Goal: Transaction & Acquisition: Purchase product/service

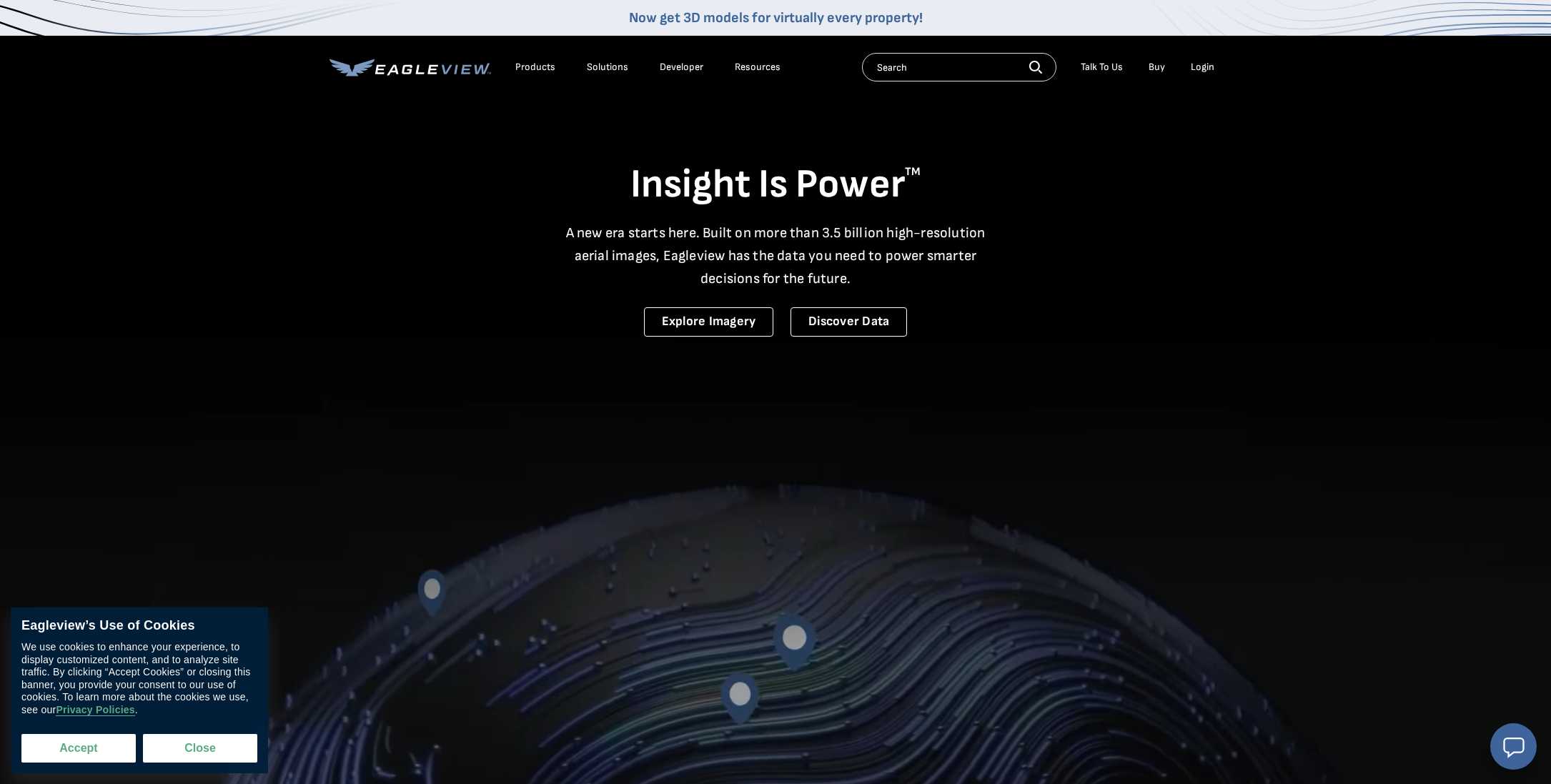
click at [102, 742] on button "Accept" at bounding box center [78, 748] width 114 height 29
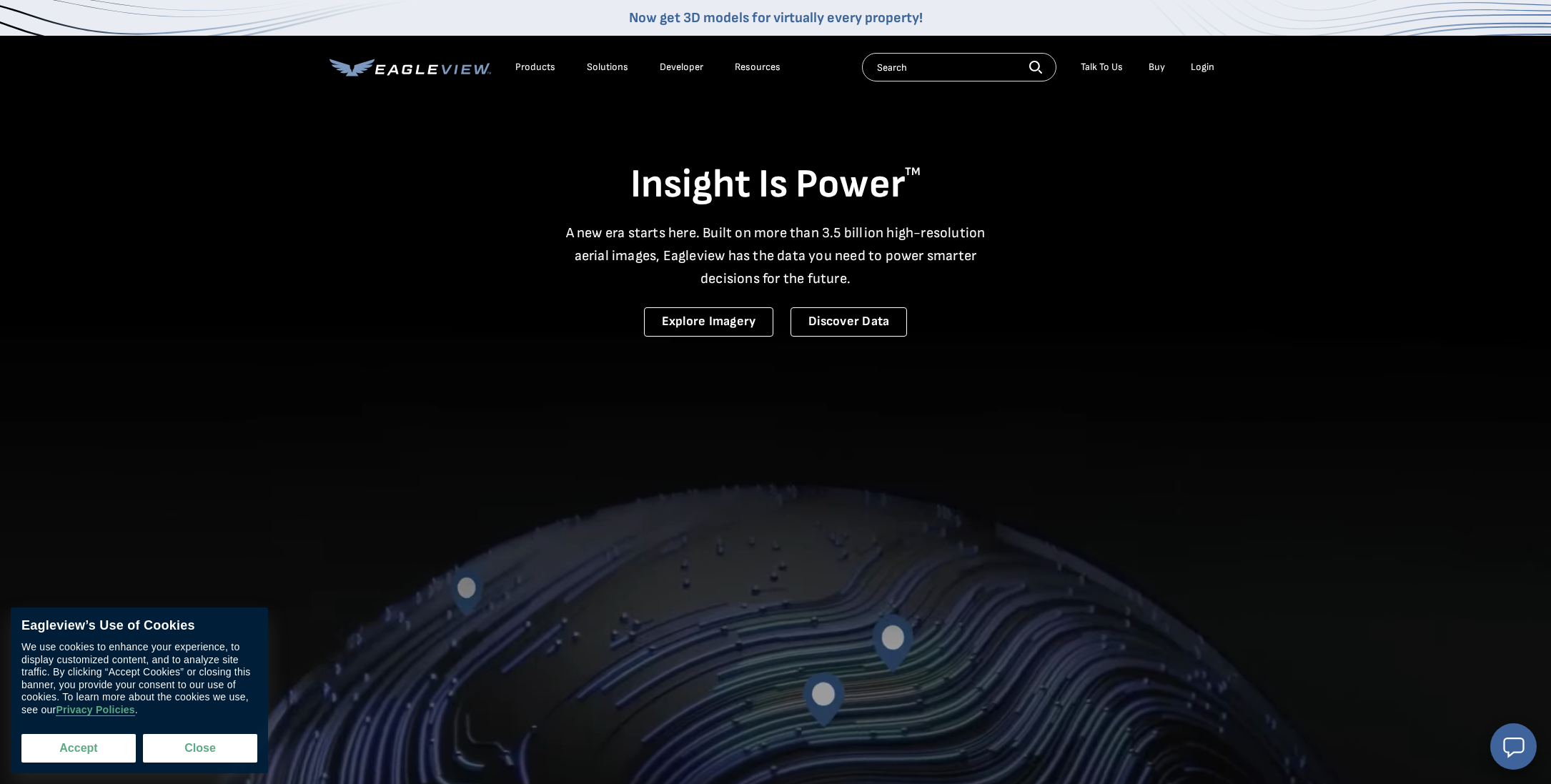
checkbox input "true"
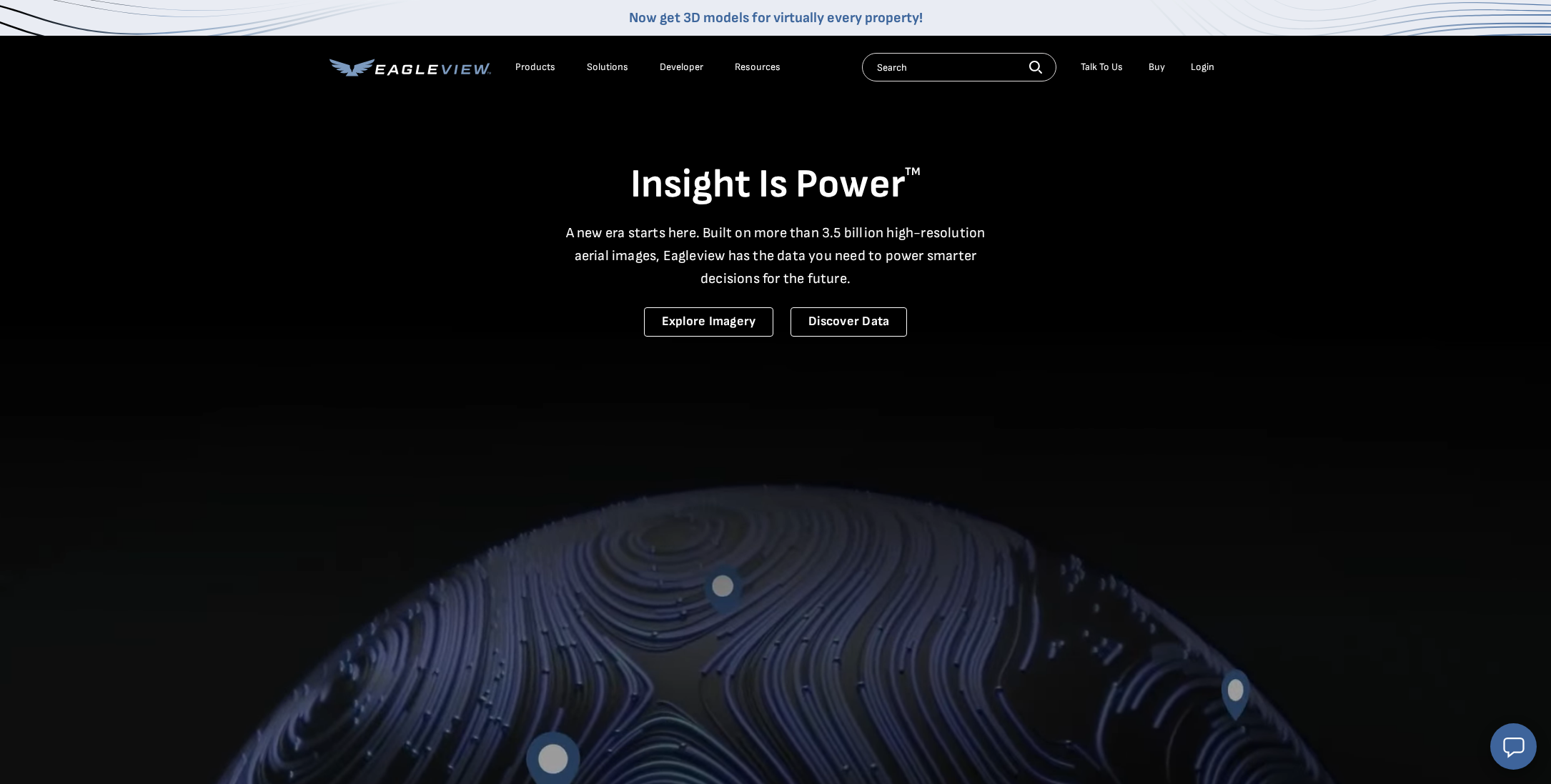
click at [1200, 73] on li "Login" at bounding box center [1202, 68] width 38 height 22
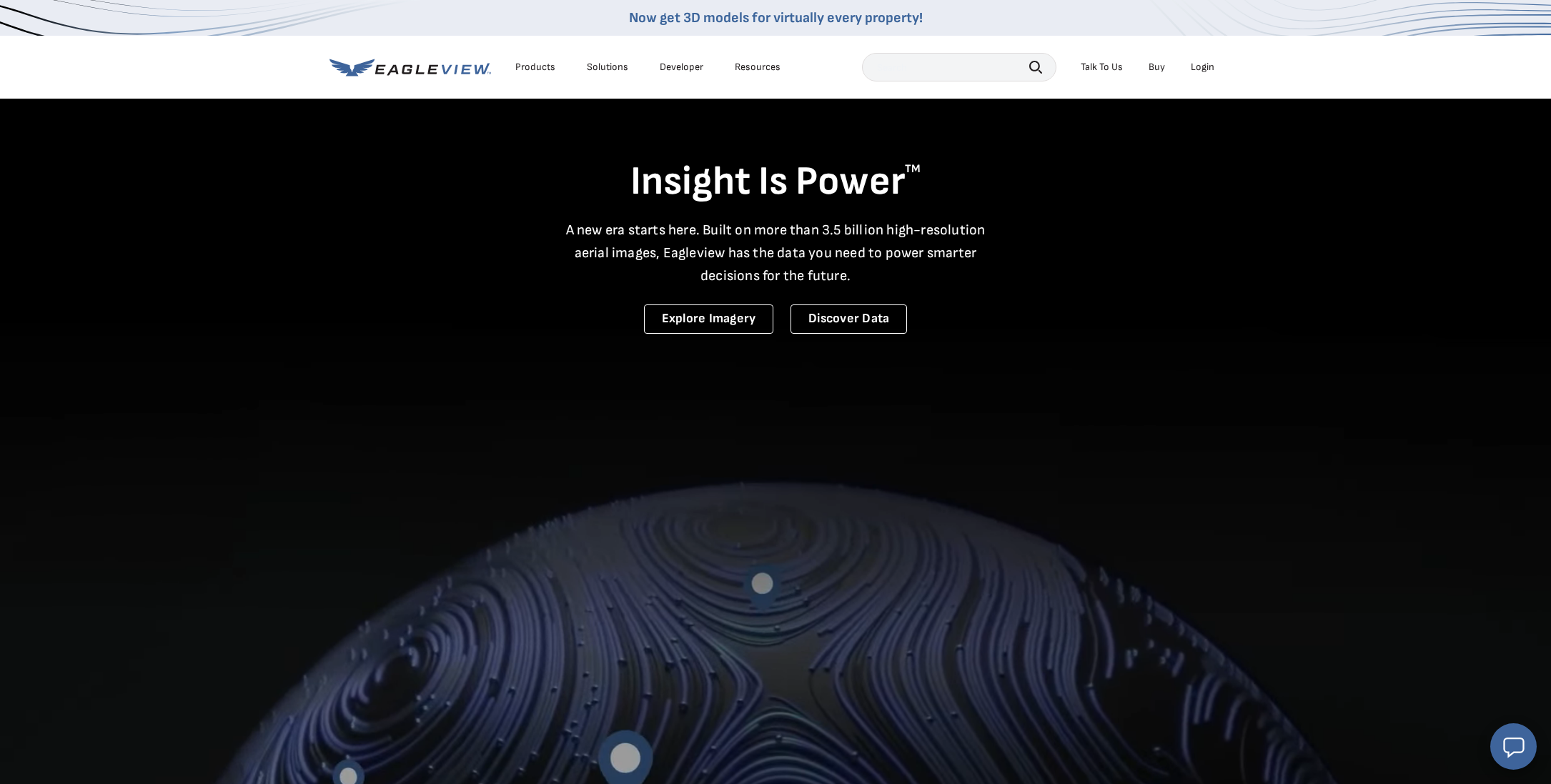
scroll to position [1, 0]
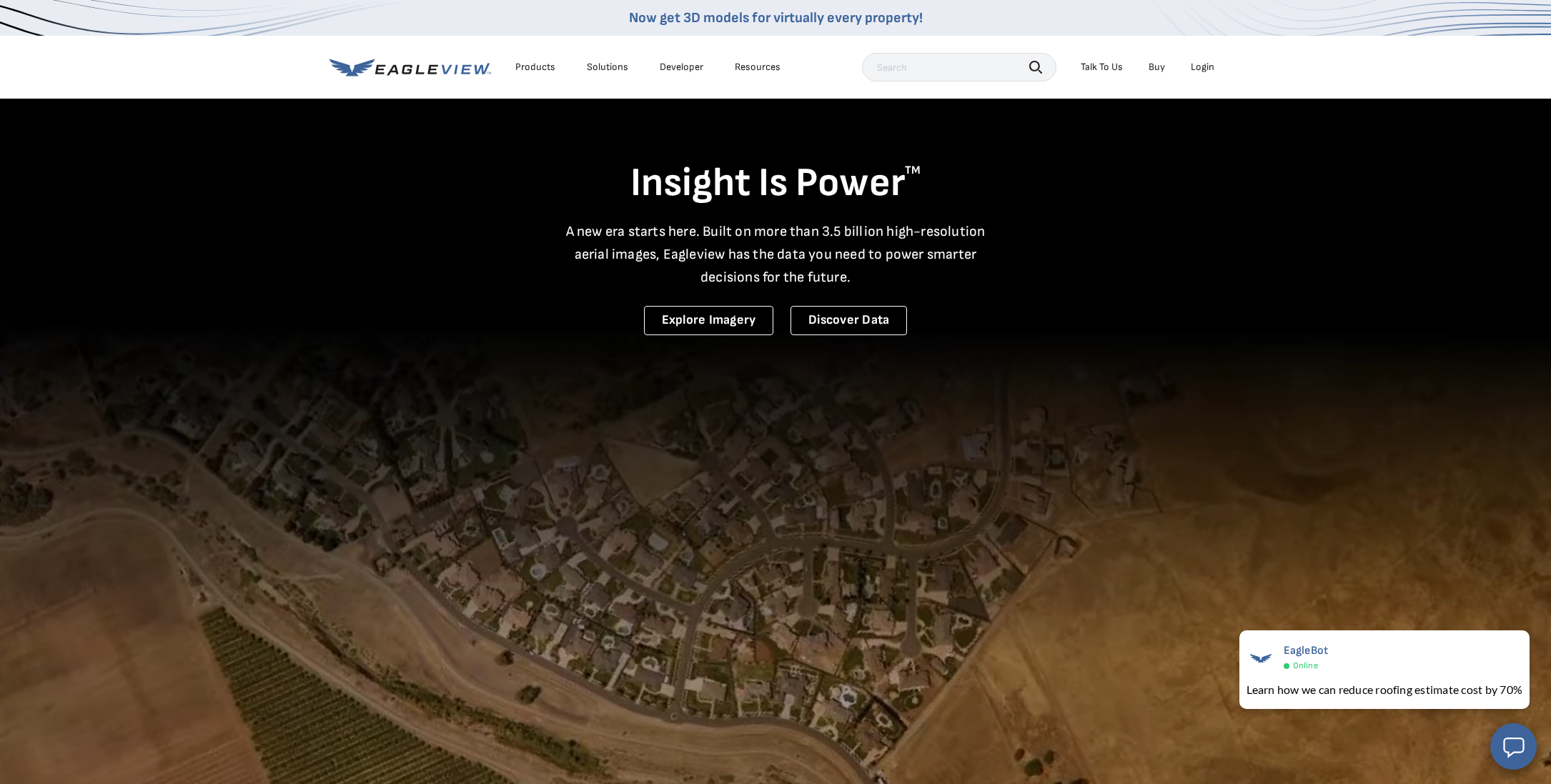
click at [1202, 65] on div "Login" at bounding box center [1202, 68] width 24 height 13
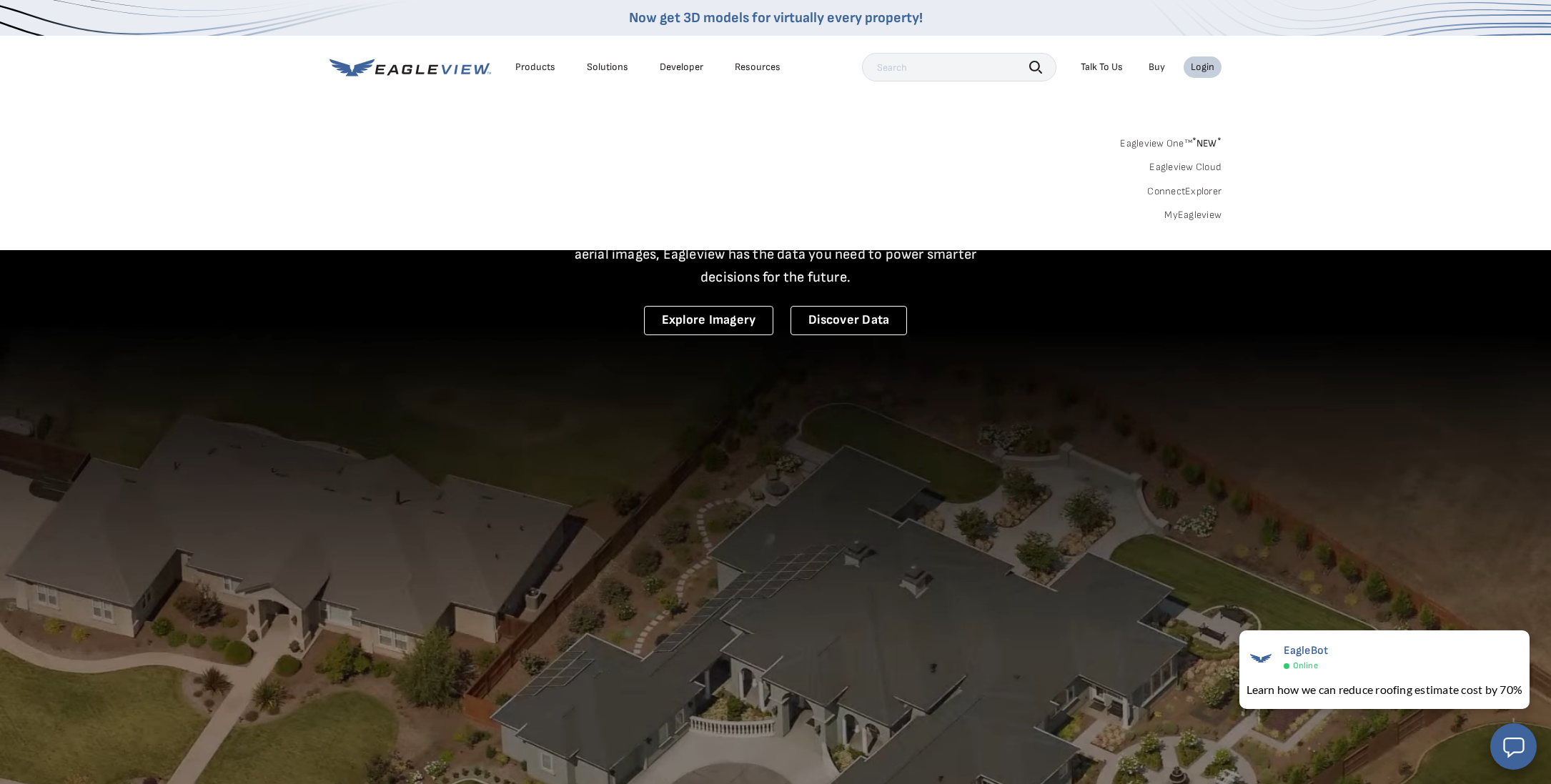
click at [1201, 66] on div "Login" at bounding box center [1202, 68] width 24 height 13
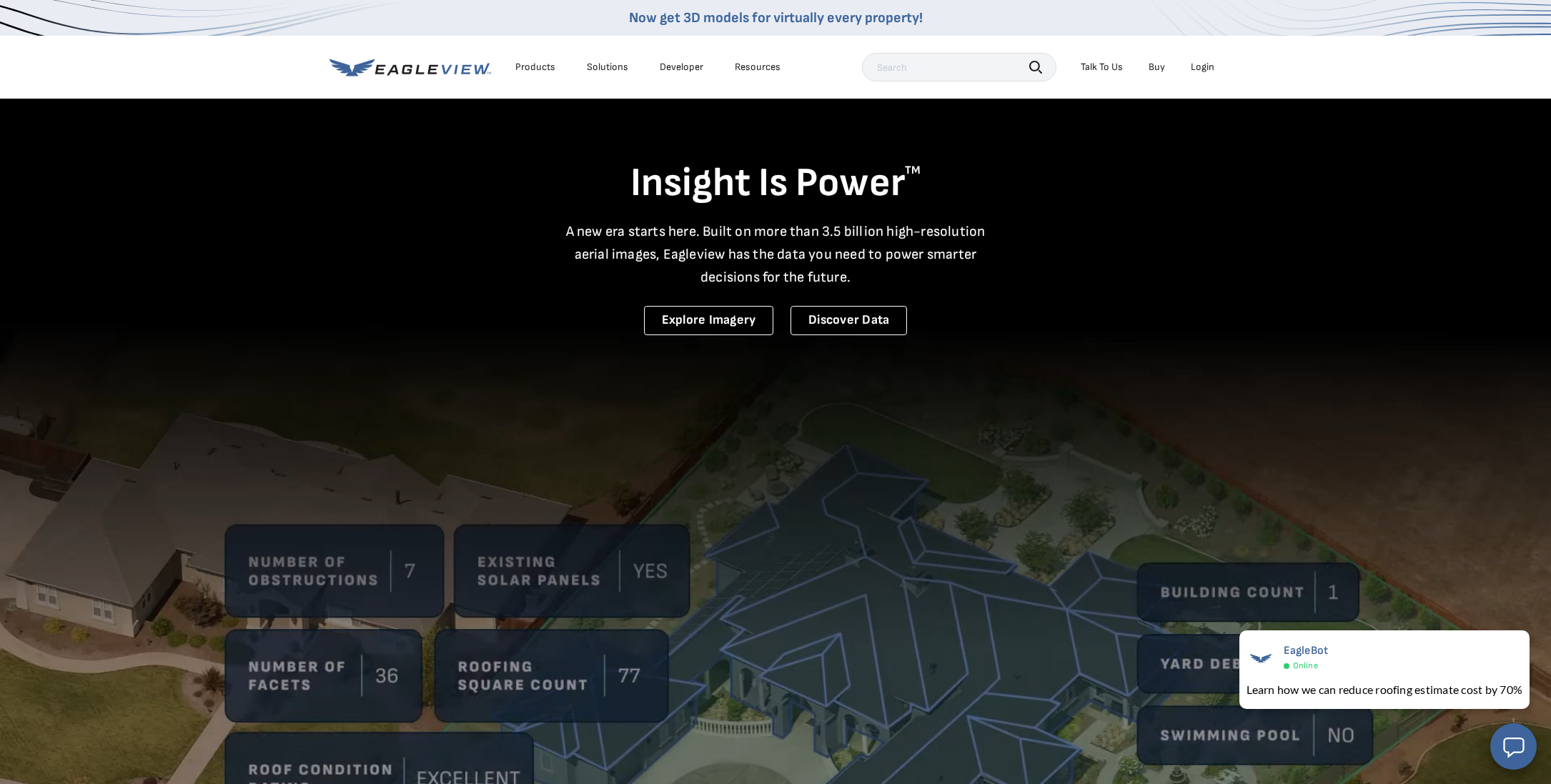
click at [1201, 66] on div "Login" at bounding box center [1202, 68] width 24 height 13
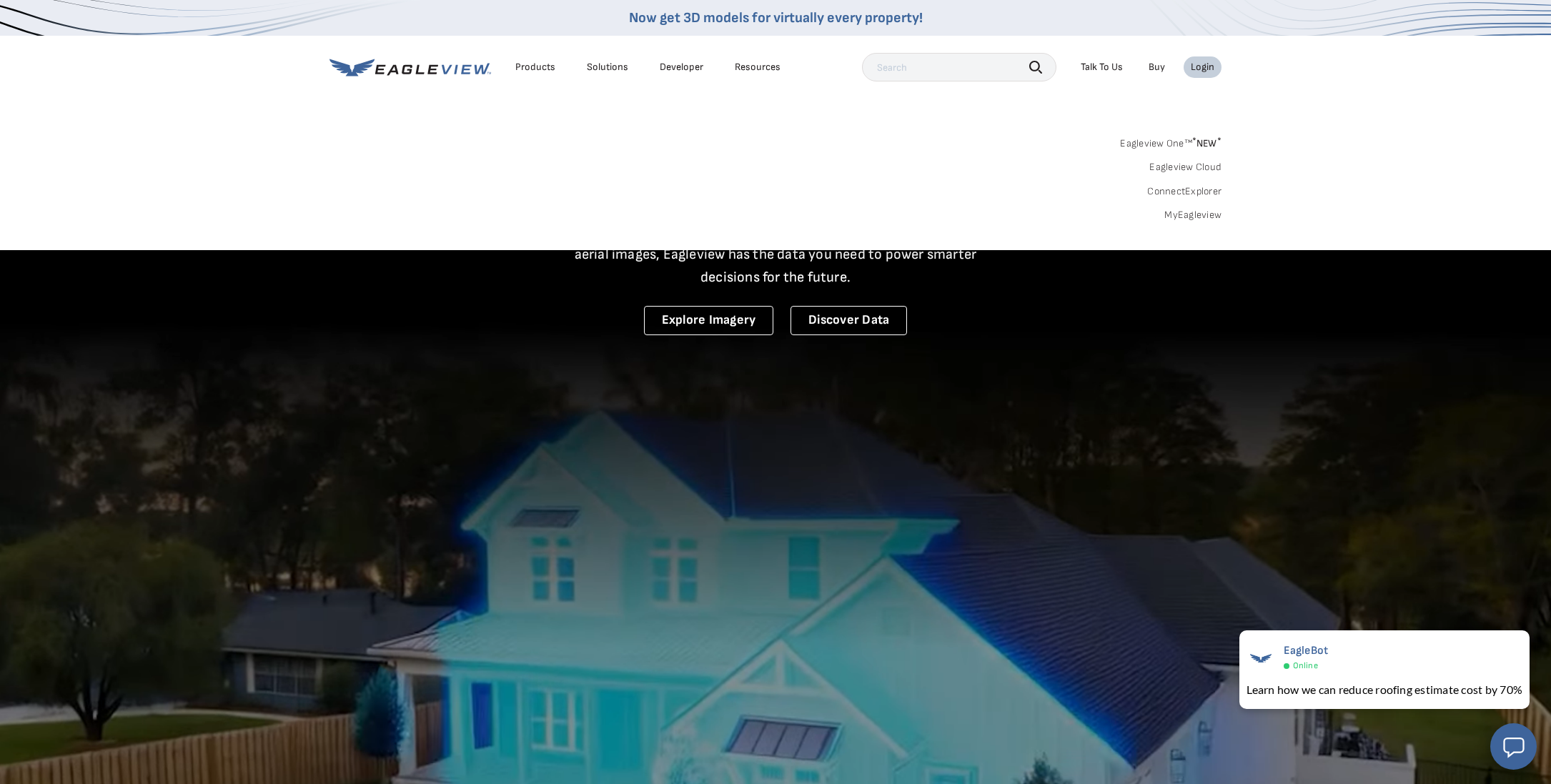
click at [1200, 66] on div "Login" at bounding box center [1202, 68] width 24 height 13
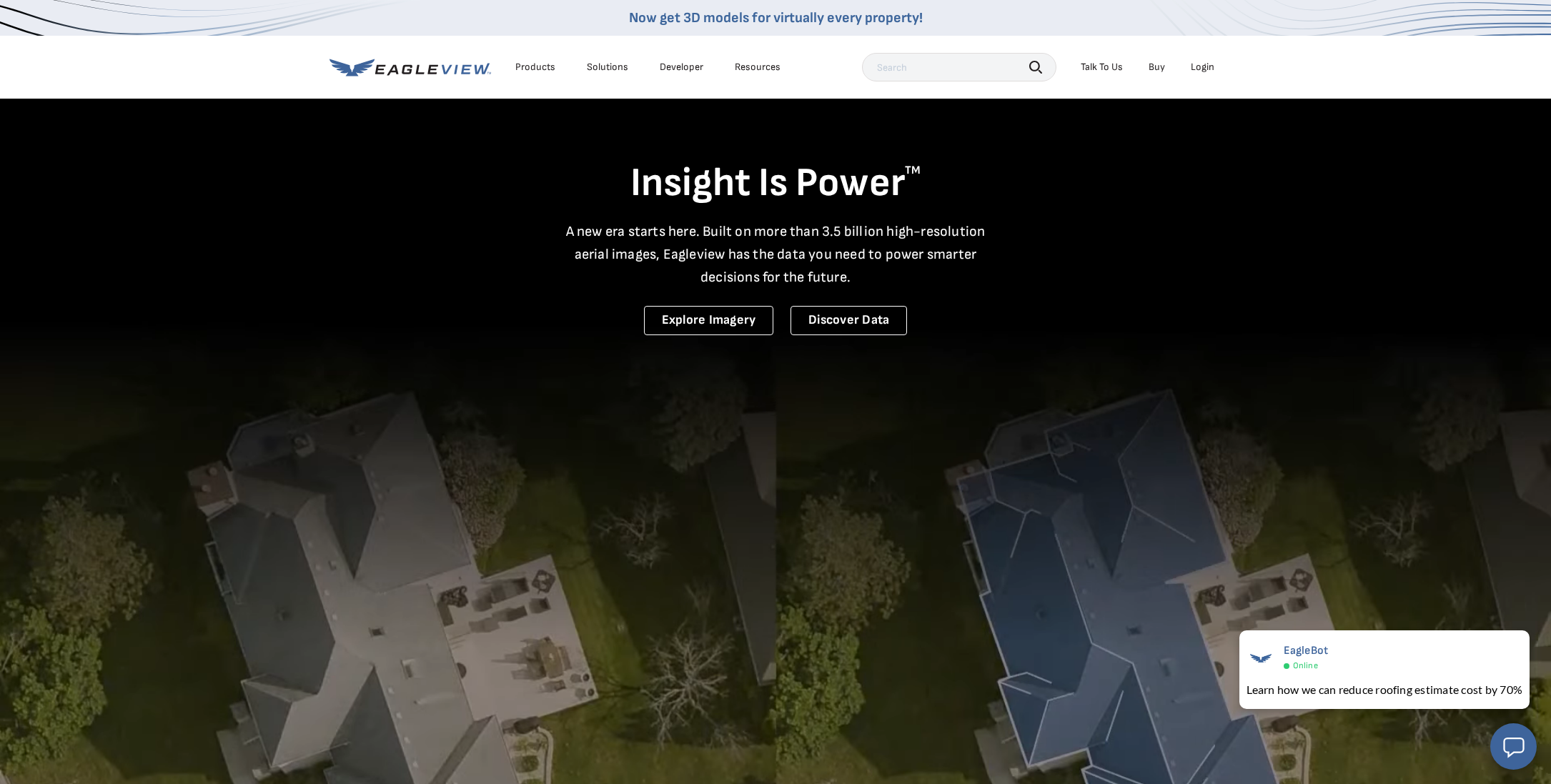
click at [1199, 66] on div "Login" at bounding box center [1202, 68] width 24 height 13
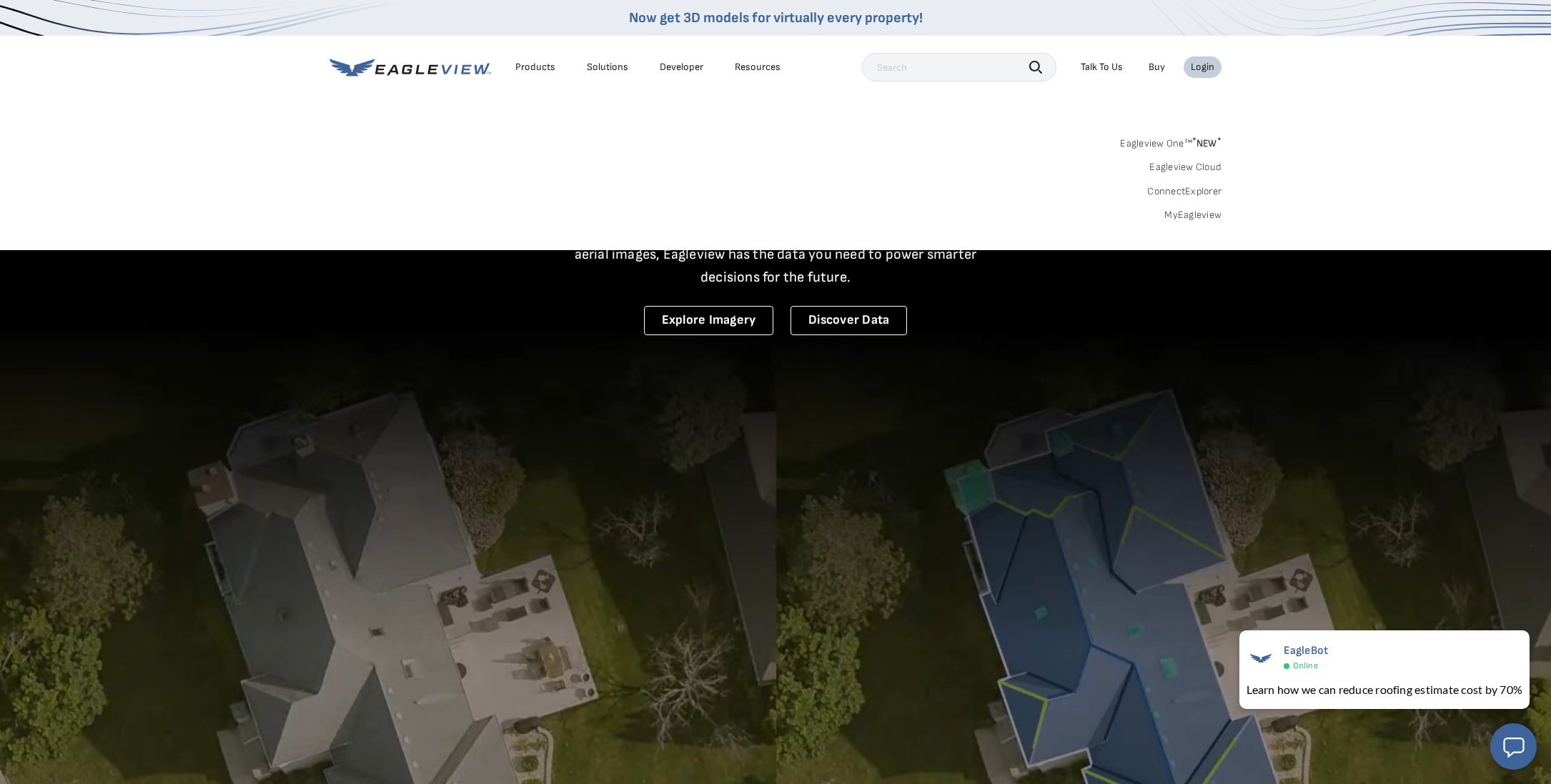
click at [1199, 66] on div "Login" at bounding box center [1202, 68] width 24 height 13
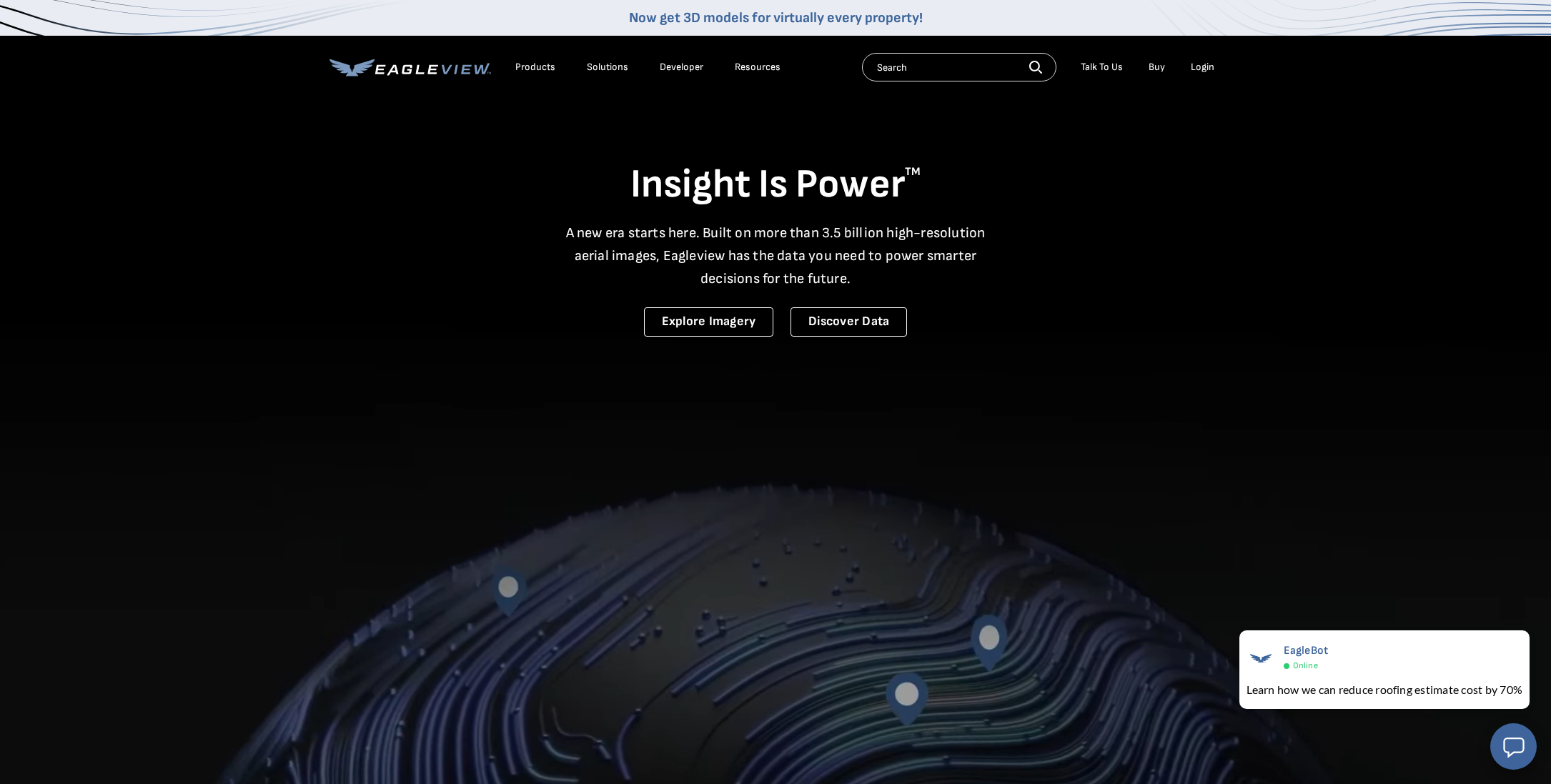
click at [1006, 69] on input "text" at bounding box center [959, 68] width 194 height 29
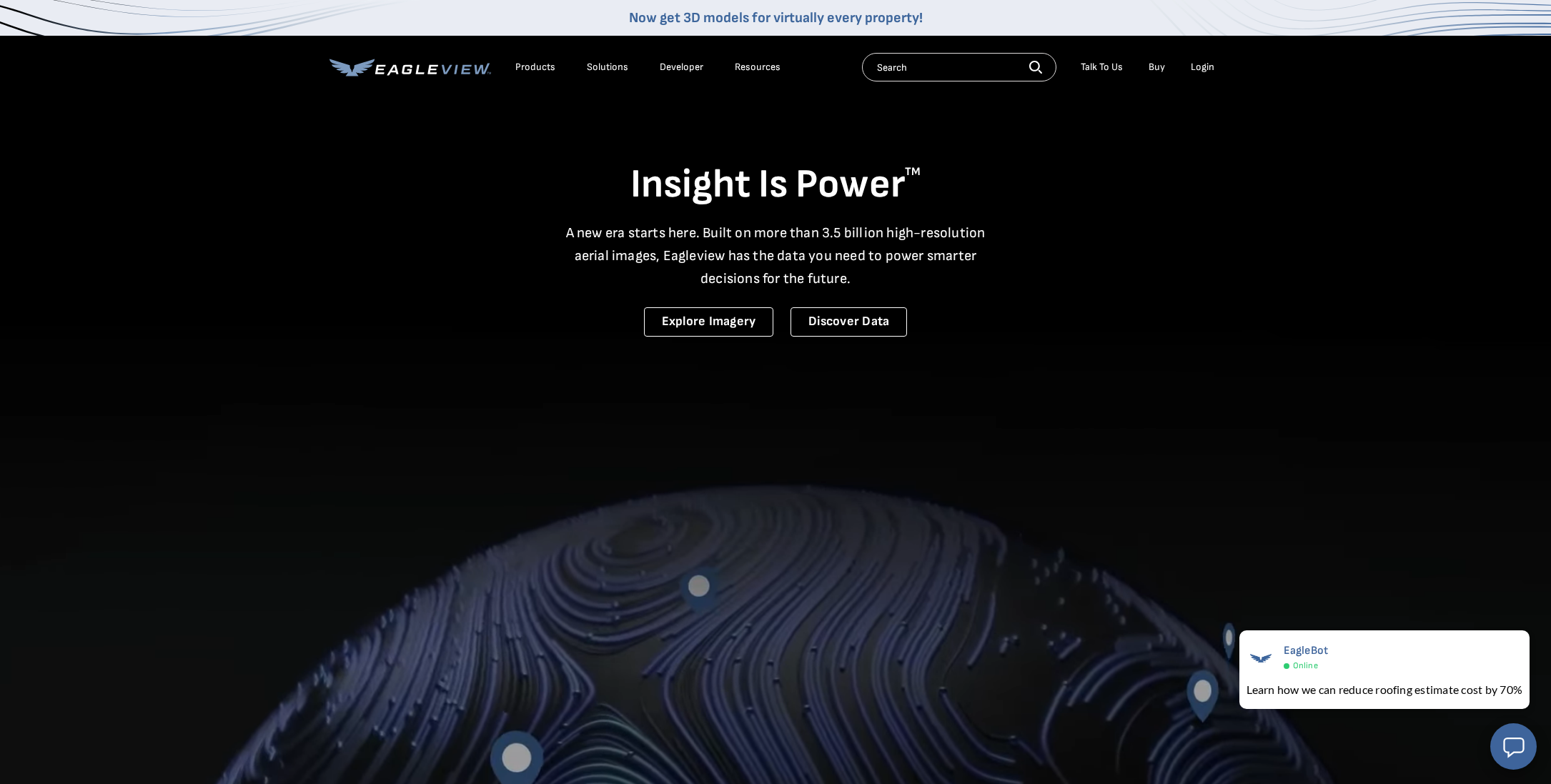
click at [1034, 68] on icon "button" at bounding box center [1036, 68] width 13 height 13
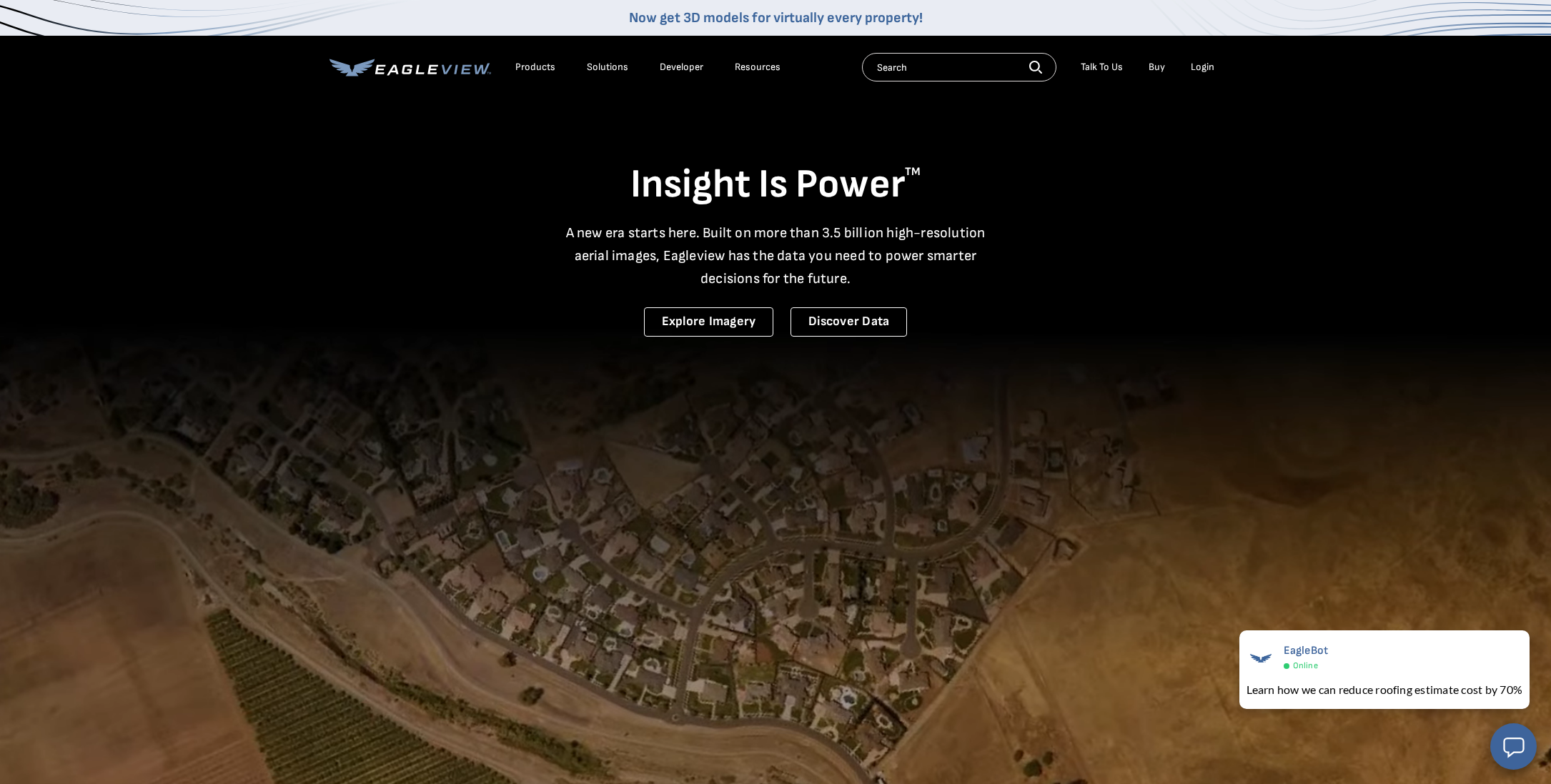
click at [1005, 68] on input "text" at bounding box center [959, 68] width 194 height 29
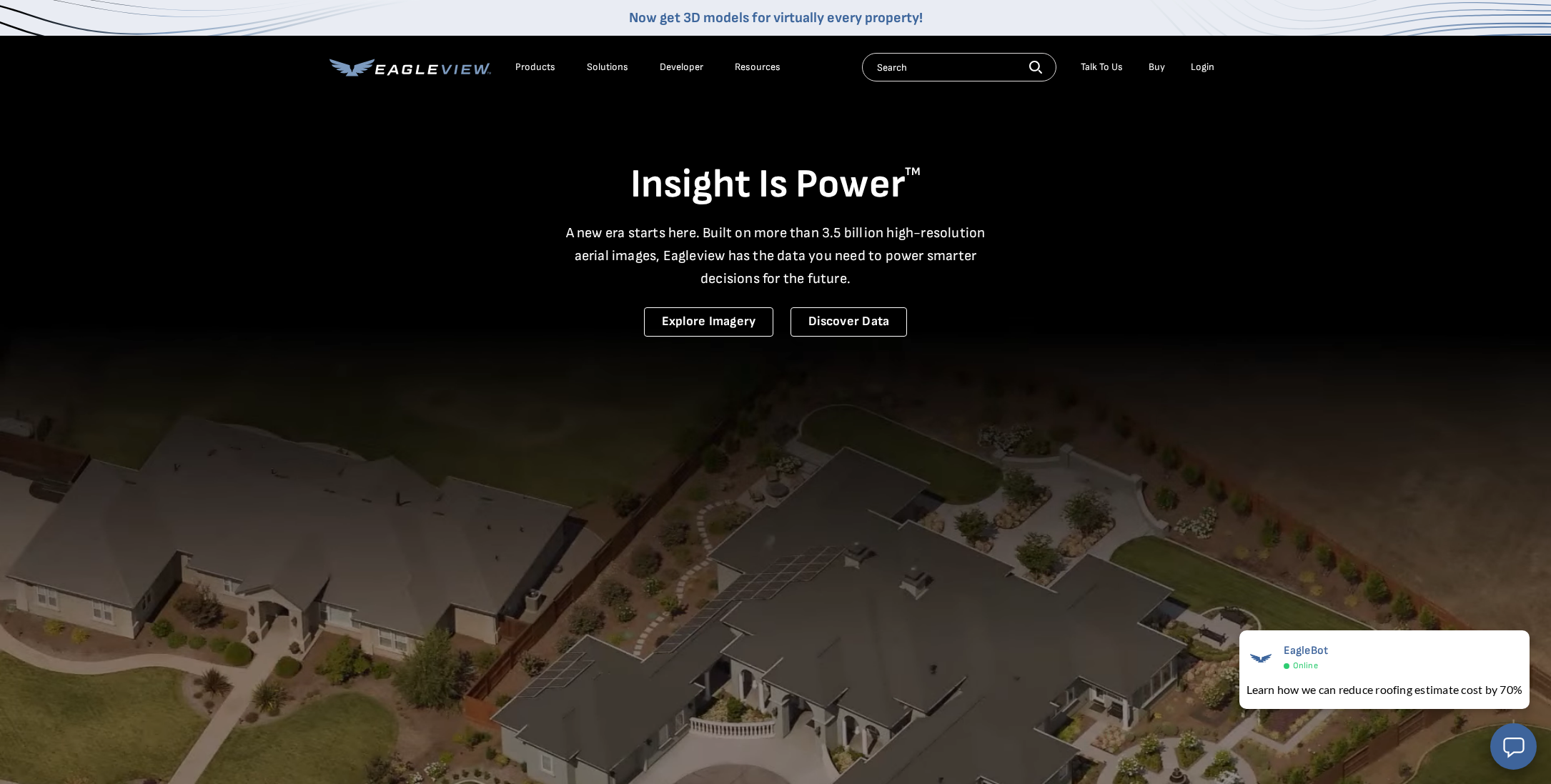
click at [1159, 71] on link "Buy" at bounding box center [1156, 68] width 17 height 13
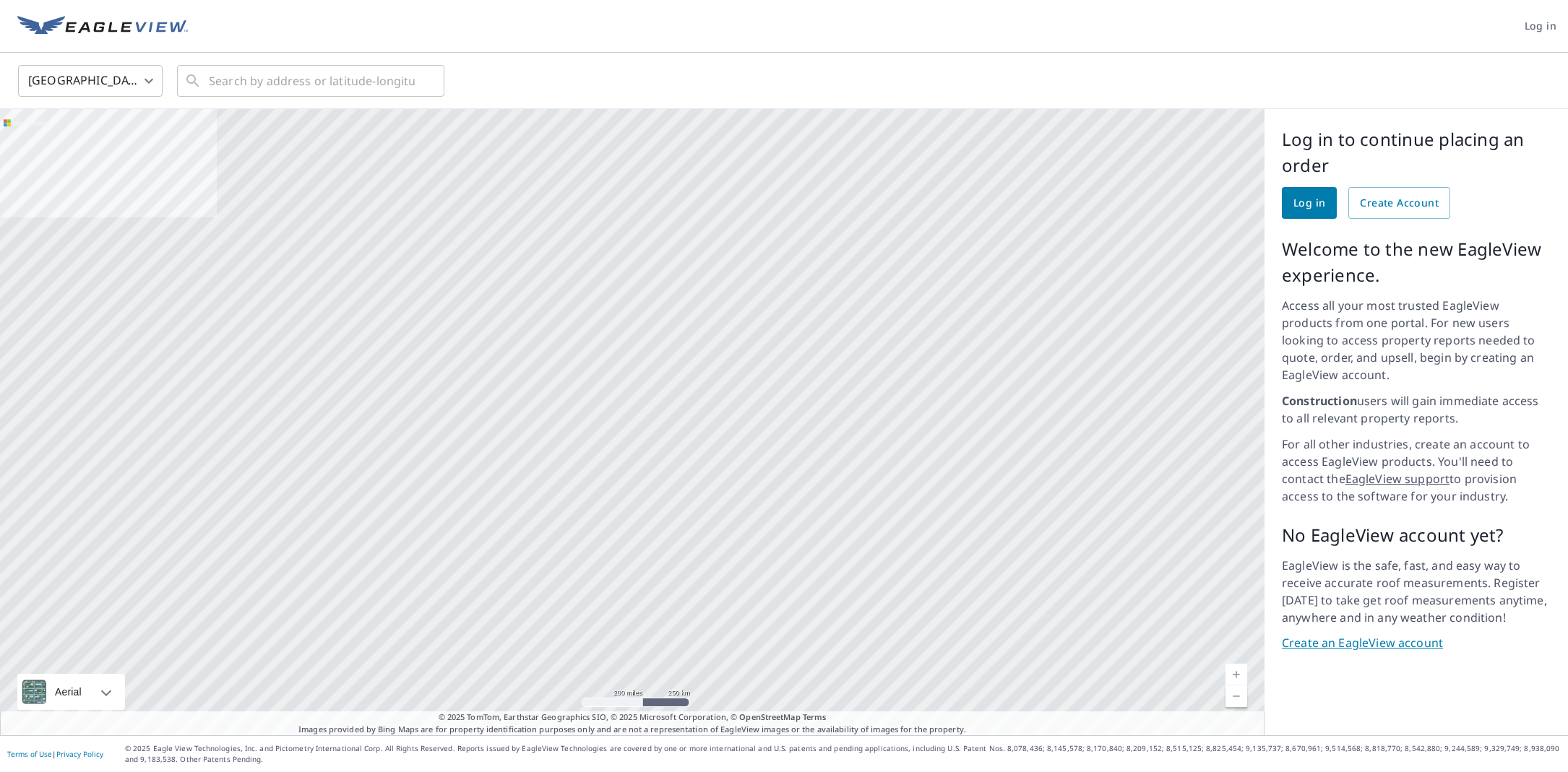
click at [1320, 200] on span "Log in" at bounding box center [1309, 203] width 32 height 18
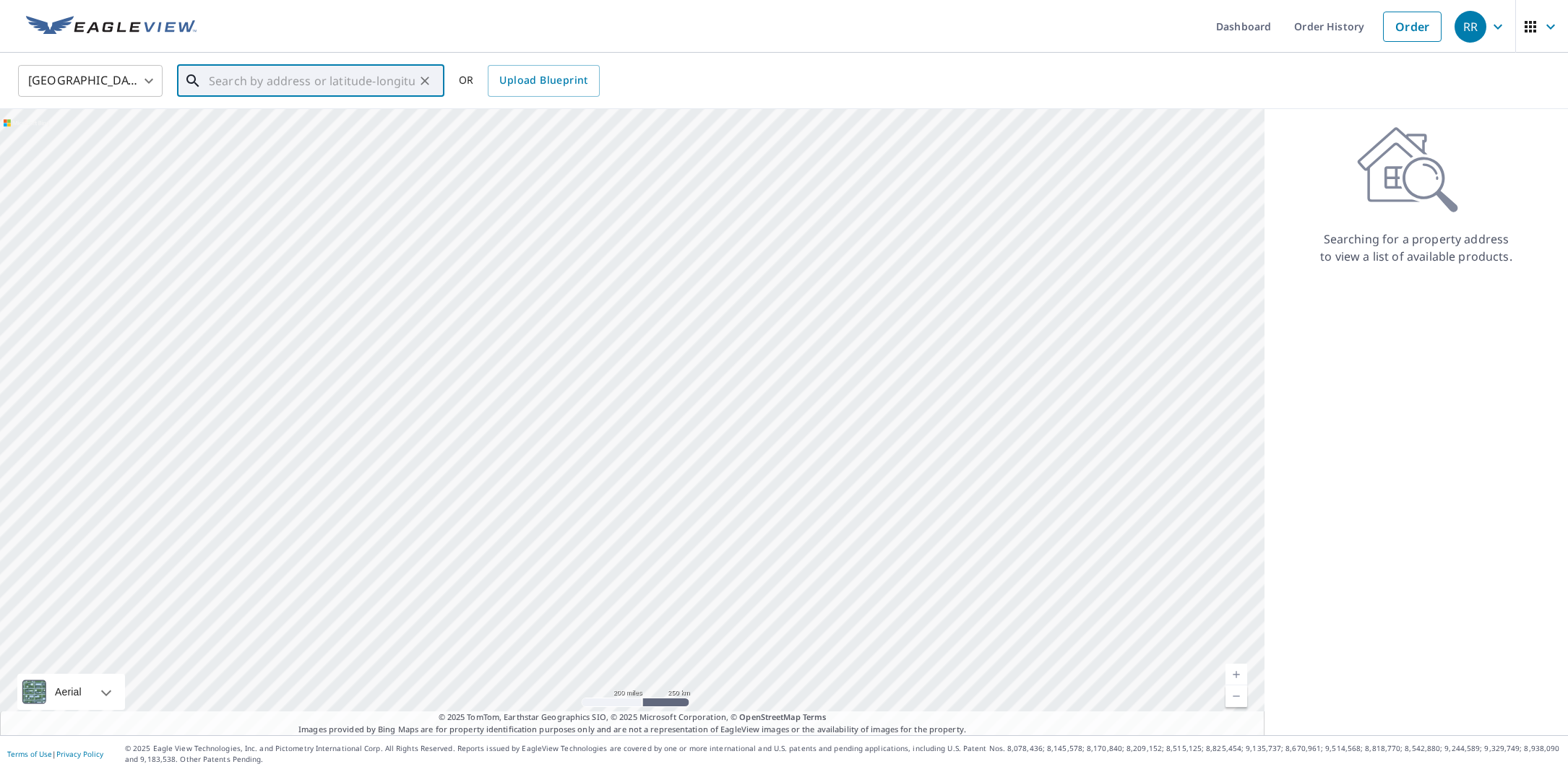
click at [311, 82] on input "text" at bounding box center [311, 81] width 206 height 41
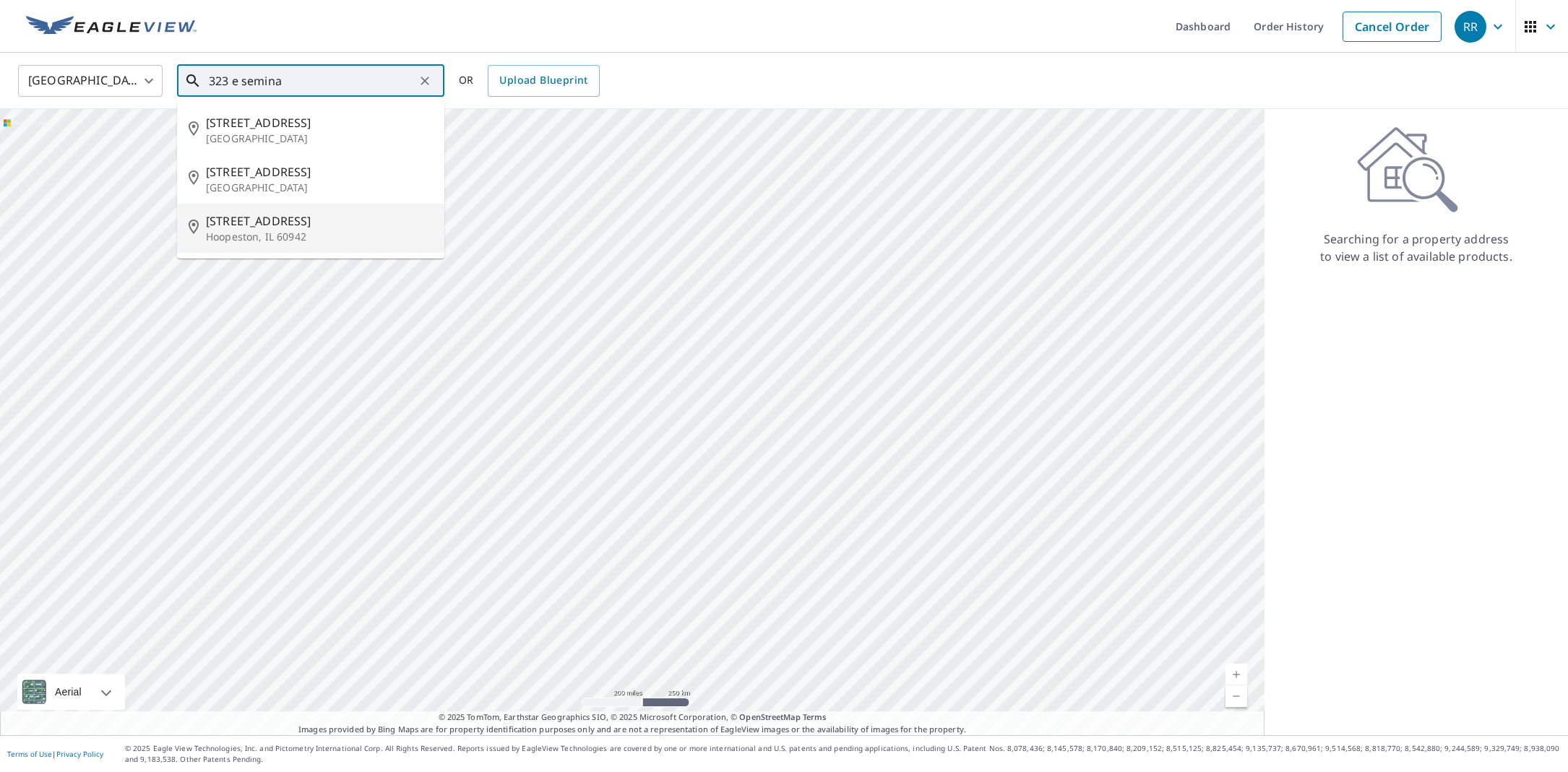
click at [243, 215] on span "323 E SEminary Ave" at bounding box center [319, 221] width 227 height 17
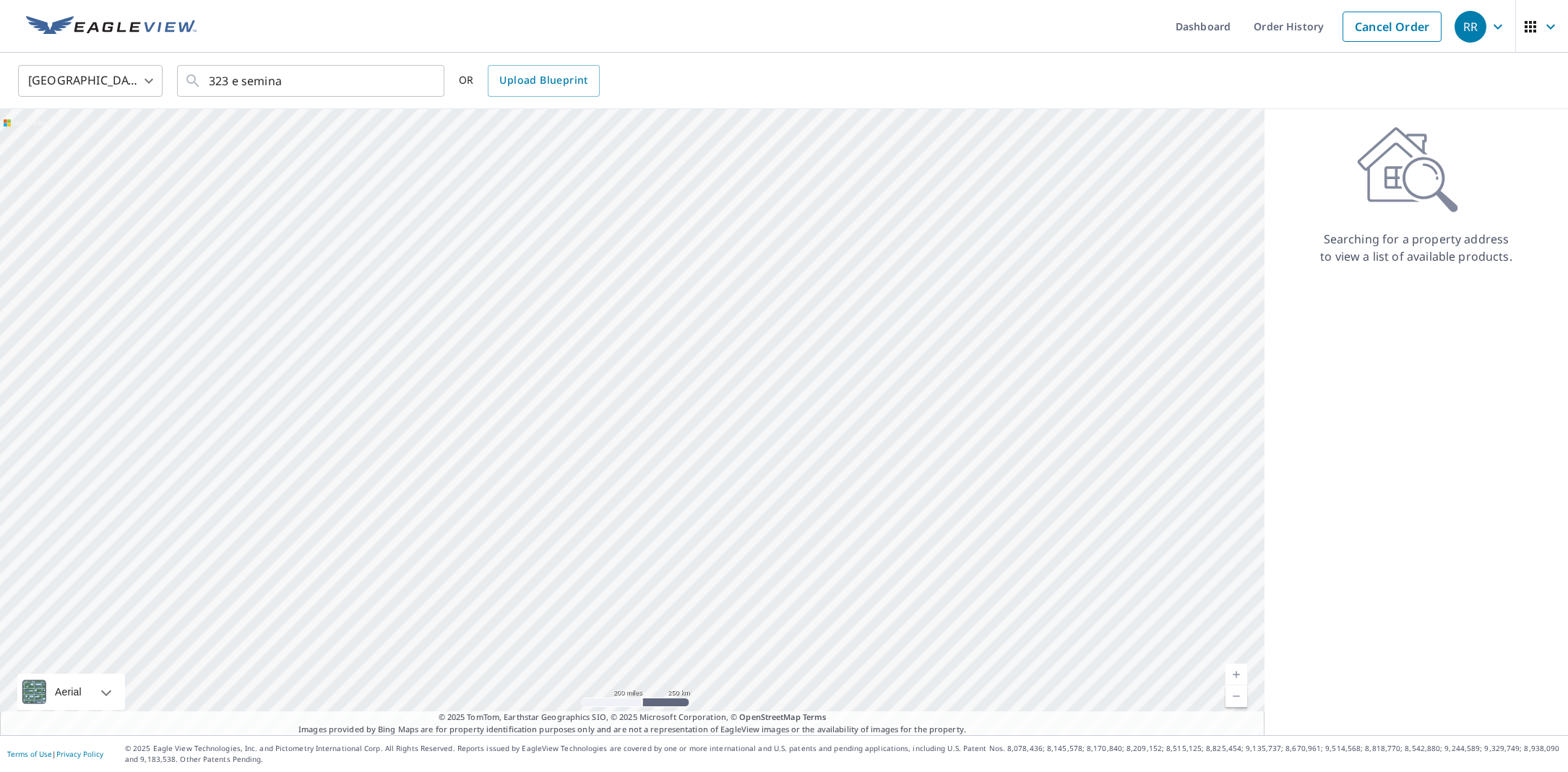
type input "323 E SEminary Ave Hoopeston, IL 60942"
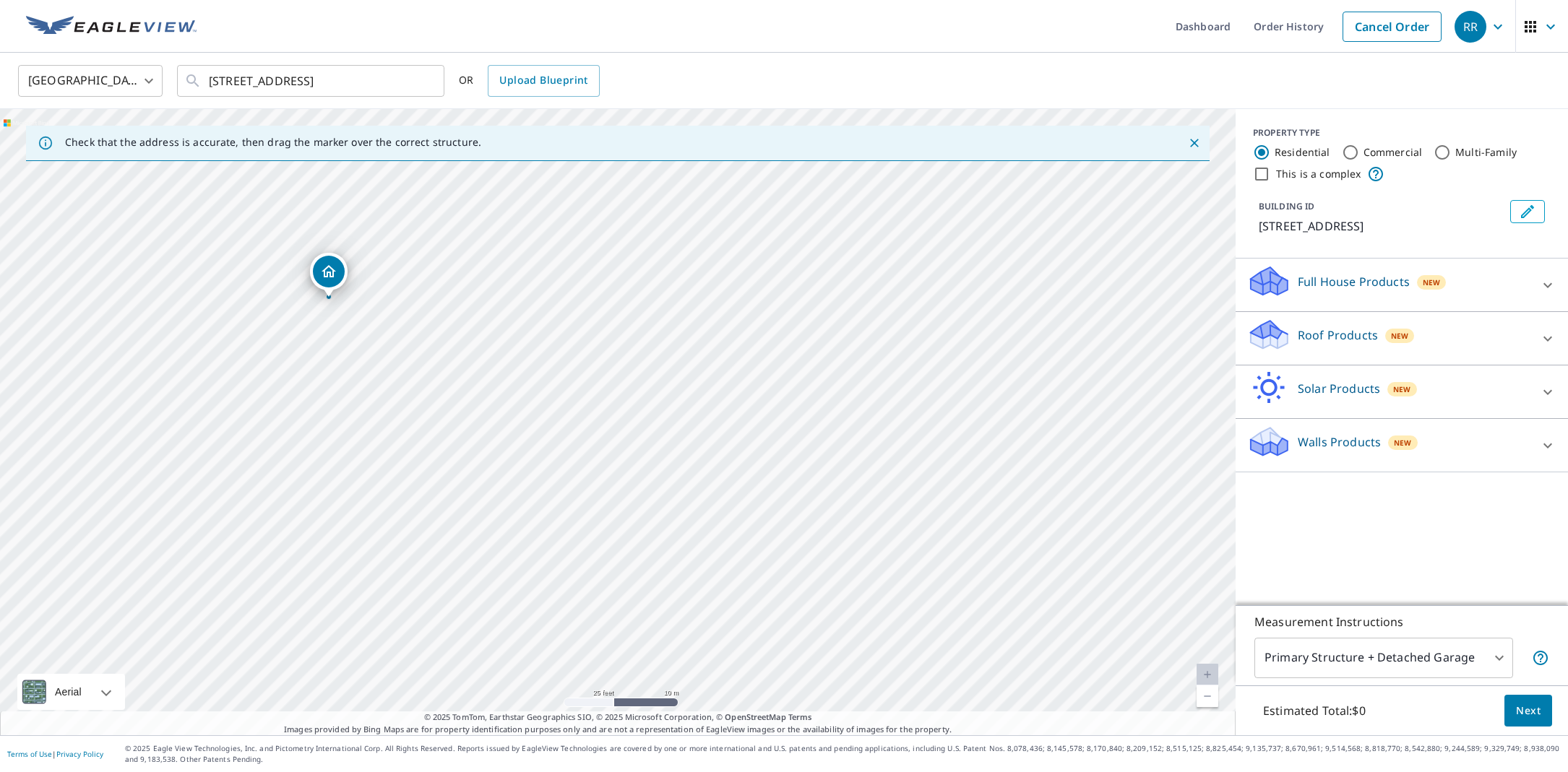
drag, startPoint x: 374, startPoint y: 622, endPoint x: 408, endPoint y: 315, distance: 308.9
click at [408, 315] on div "323 E Seminary Ave Hoopeston, IL 60942" at bounding box center [618, 422] width 1235 height 626
drag, startPoint x: 290, startPoint y: 286, endPoint x: 260, endPoint y: 190, distance: 100.6
click at [266, 188] on div "323 E Seminary Ave Hoopeston, IL 60942" at bounding box center [618, 422] width 1235 height 626
drag, startPoint x: 526, startPoint y: 462, endPoint x: 493, endPoint y: 148, distance: 315.7
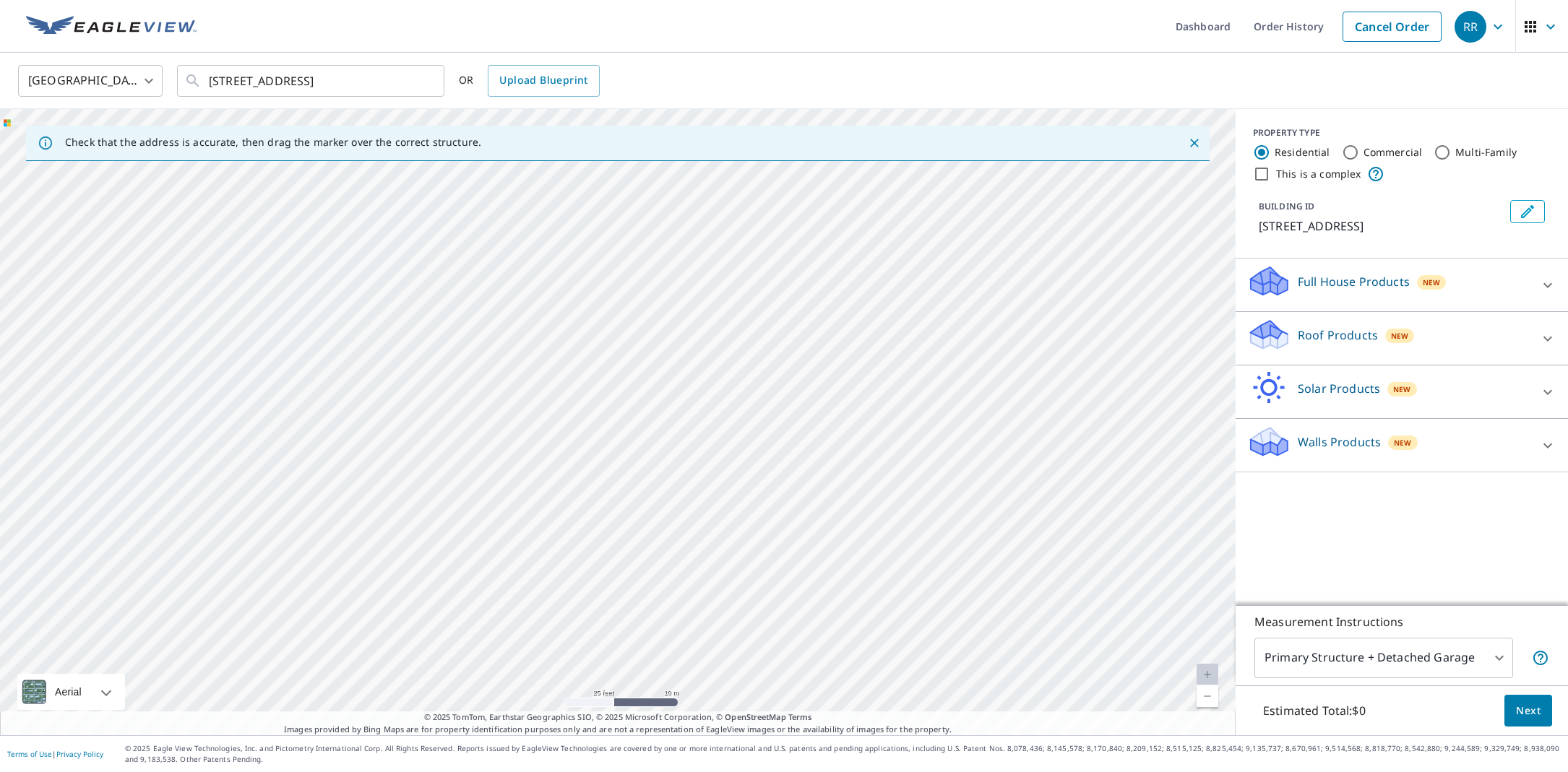
click at [493, 148] on div "Check that the address is accurate, then drag the marker over the correct struc…" at bounding box center [618, 422] width 1235 height 626
drag, startPoint x: 500, startPoint y: 381, endPoint x: 497, endPoint y: 292, distance: 89.1
click at [497, 292] on div "323 E Seminary Ave Hoopeston, IL 60942" at bounding box center [618, 422] width 1235 height 626
click at [509, 361] on div "323 E Seminary Ave Hoopeston, IL 60942" at bounding box center [618, 422] width 1235 height 626
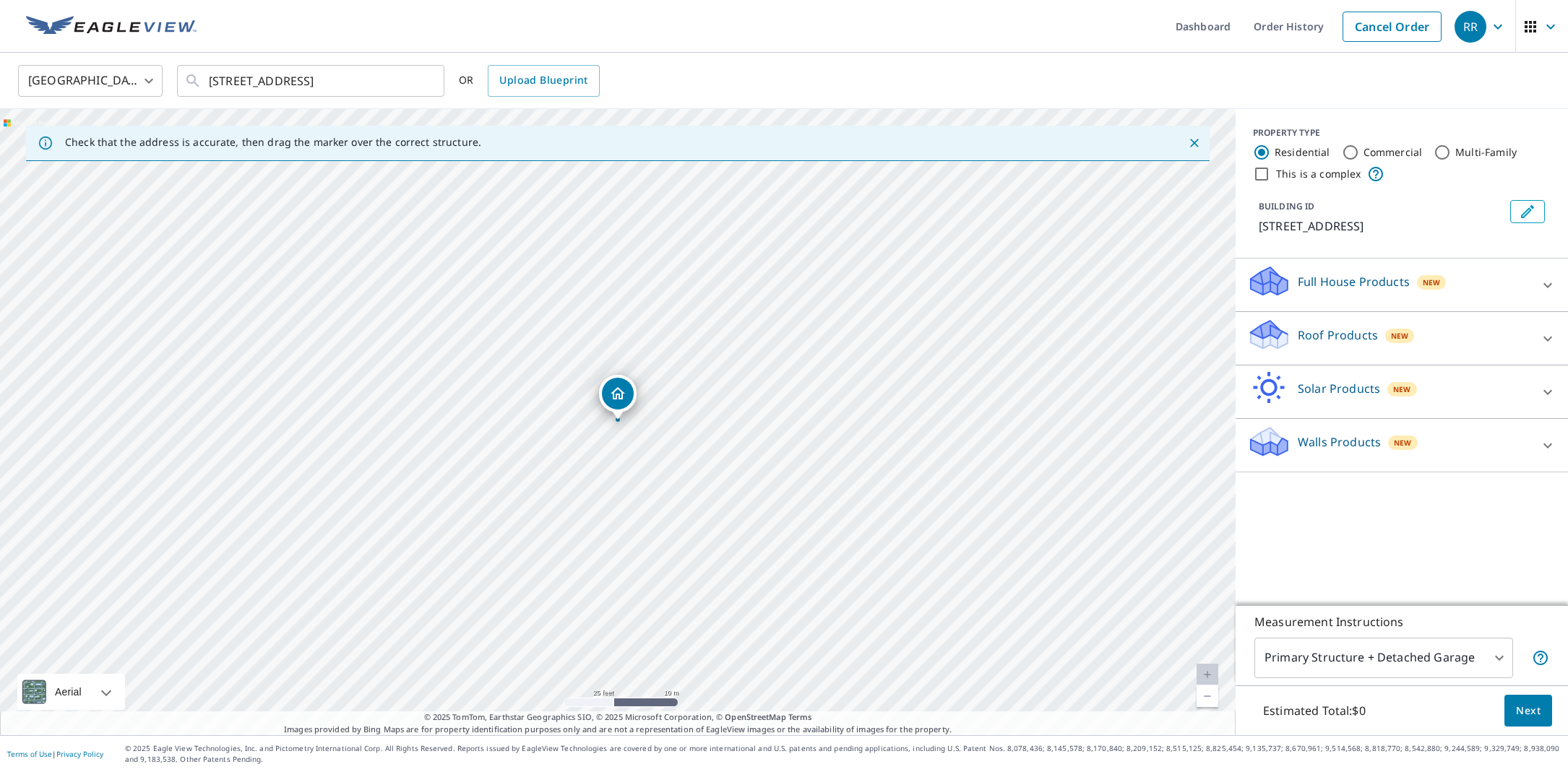
click at [509, 361] on div "323 E Seminary Ave Hoopeston, IL 60942" at bounding box center [618, 422] width 1235 height 626
drag, startPoint x: 671, startPoint y: 512, endPoint x: 570, endPoint y: 23, distance: 499.3
click at [575, 17] on div "Dashboard Order History Cancel Order RR United States US ​ 323 E SEminary Ave H…" at bounding box center [784, 386] width 1568 height 772
drag, startPoint x: 895, startPoint y: 320, endPoint x: 897, endPoint y: 18, distance: 302.0
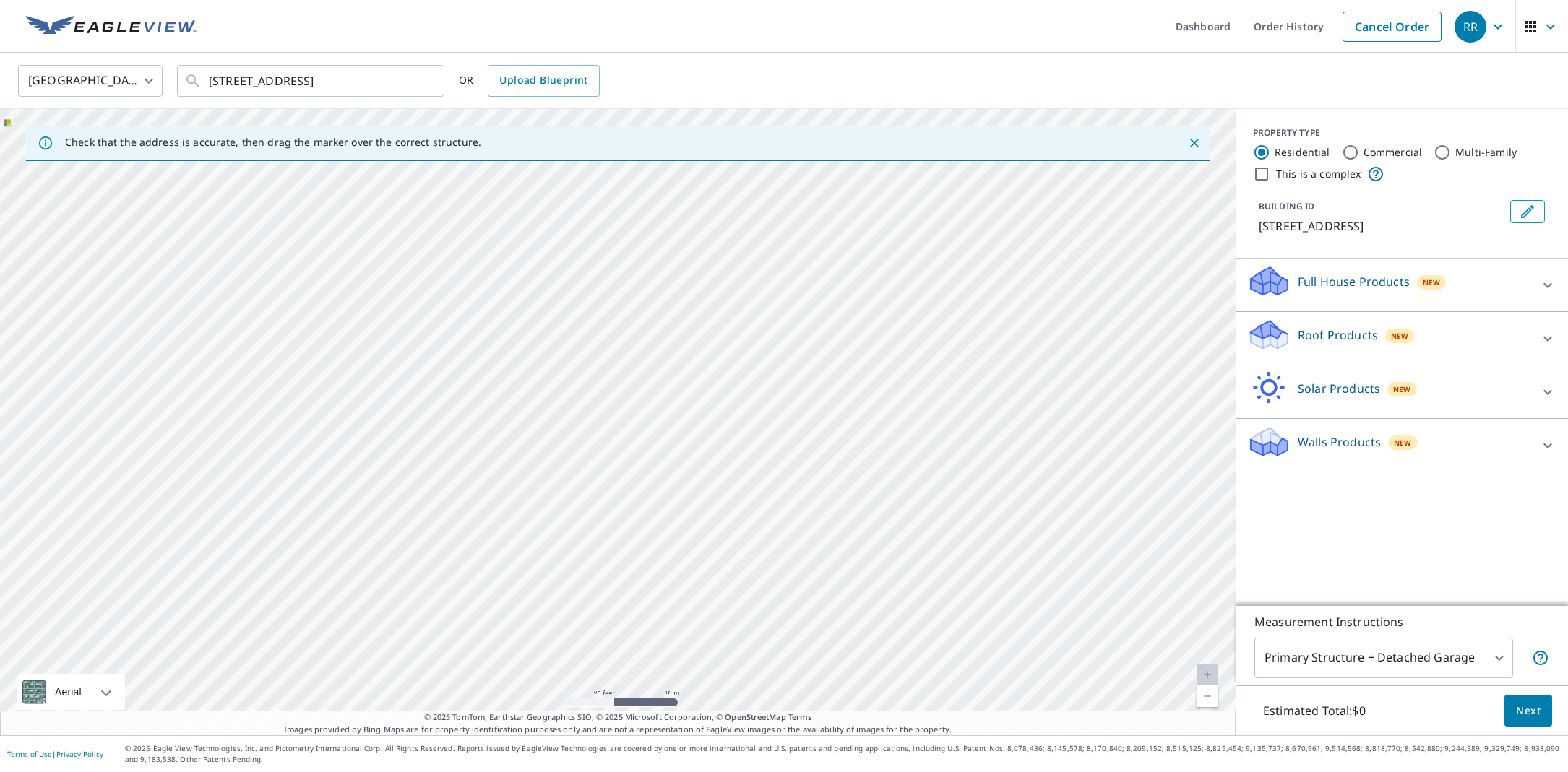
click at [896, 10] on div "Dashboard Order History Cancel Order RR United States US ​ 323 E SEminary Ave H…" at bounding box center [784, 386] width 1568 height 772
click at [1332, 282] on p "Full House Products" at bounding box center [1354, 282] width 112 height 17
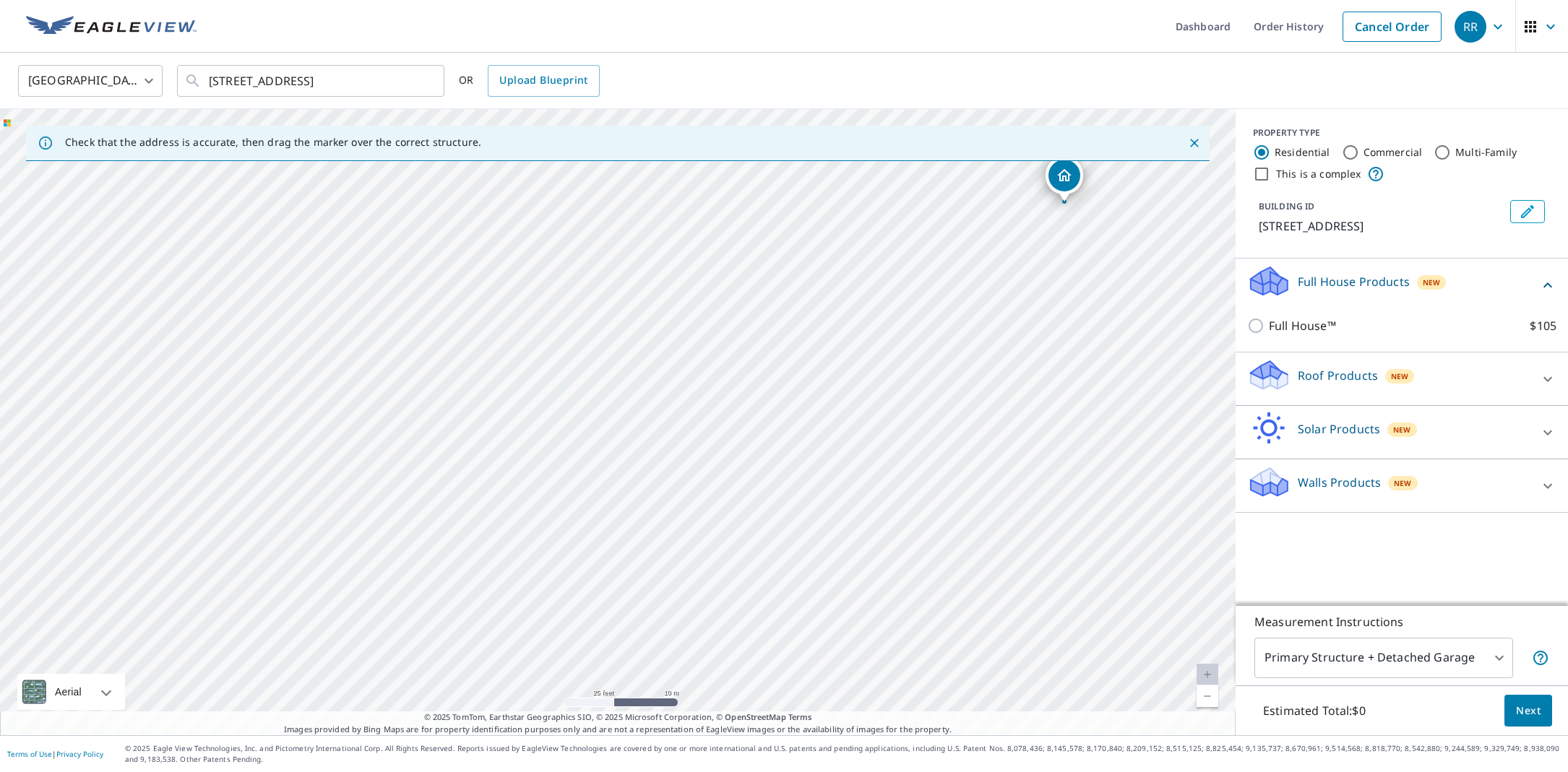
click at [1285, 373] on icon at bounding box center [1269, 375] width 44 height 34
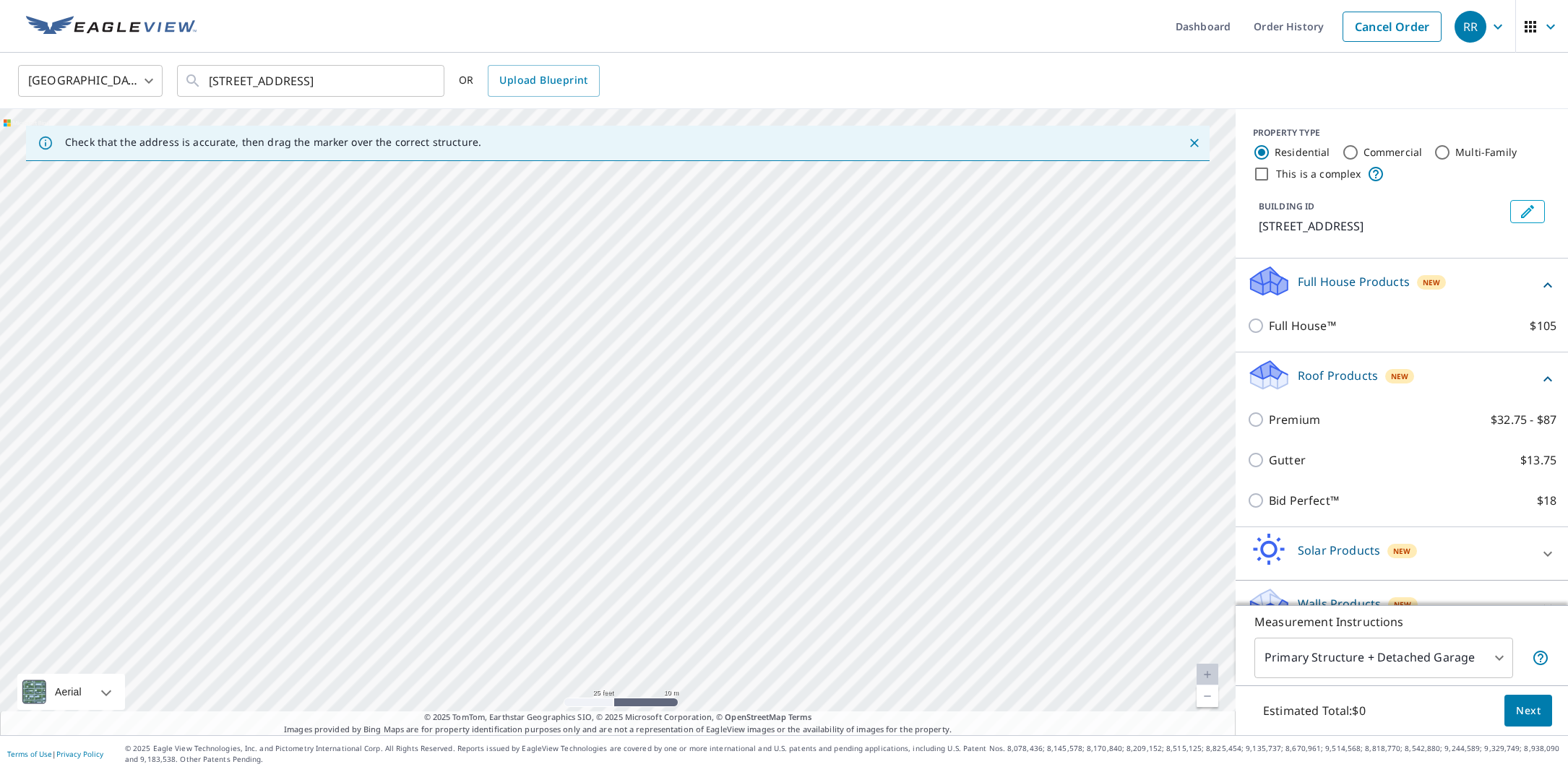
drag, startPoint x: 873, startPoint y: 182, endPoint x: 878, endPoint y: 168, distance: 14.9
click at [878, 168] on div "323 E Seminary Ave Hoopeston, IL 60942" at bounding box center [618, 422] width 1235 height 626
click at [905, 545] on div "[STREET_ADDRESS]" at bounding box center [618, 422] width 1235 height 626
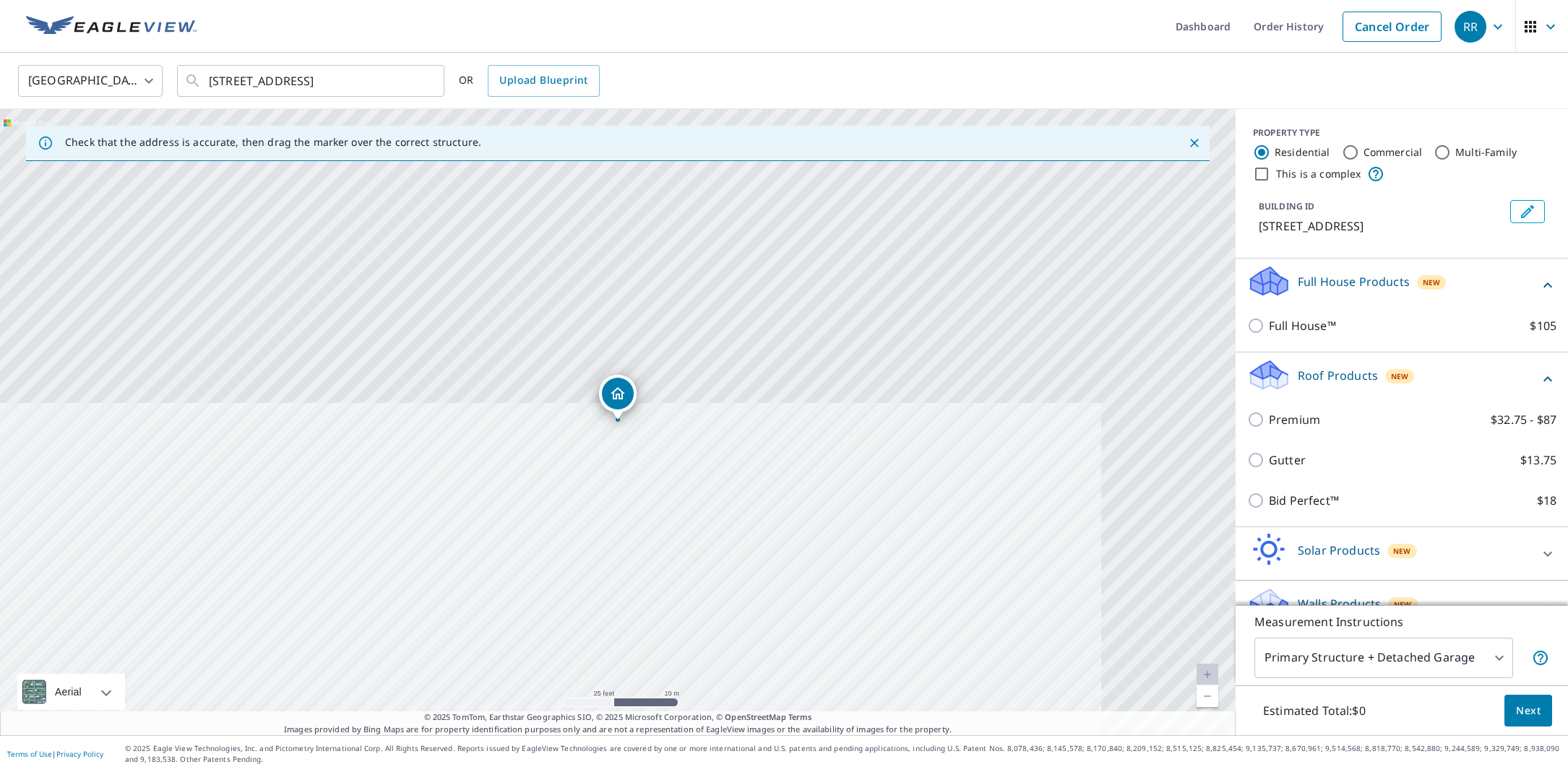
click at [905, 545] on div "[STREET_ADDRESS]" at bounding box center [618, 422] width 1235 height 626
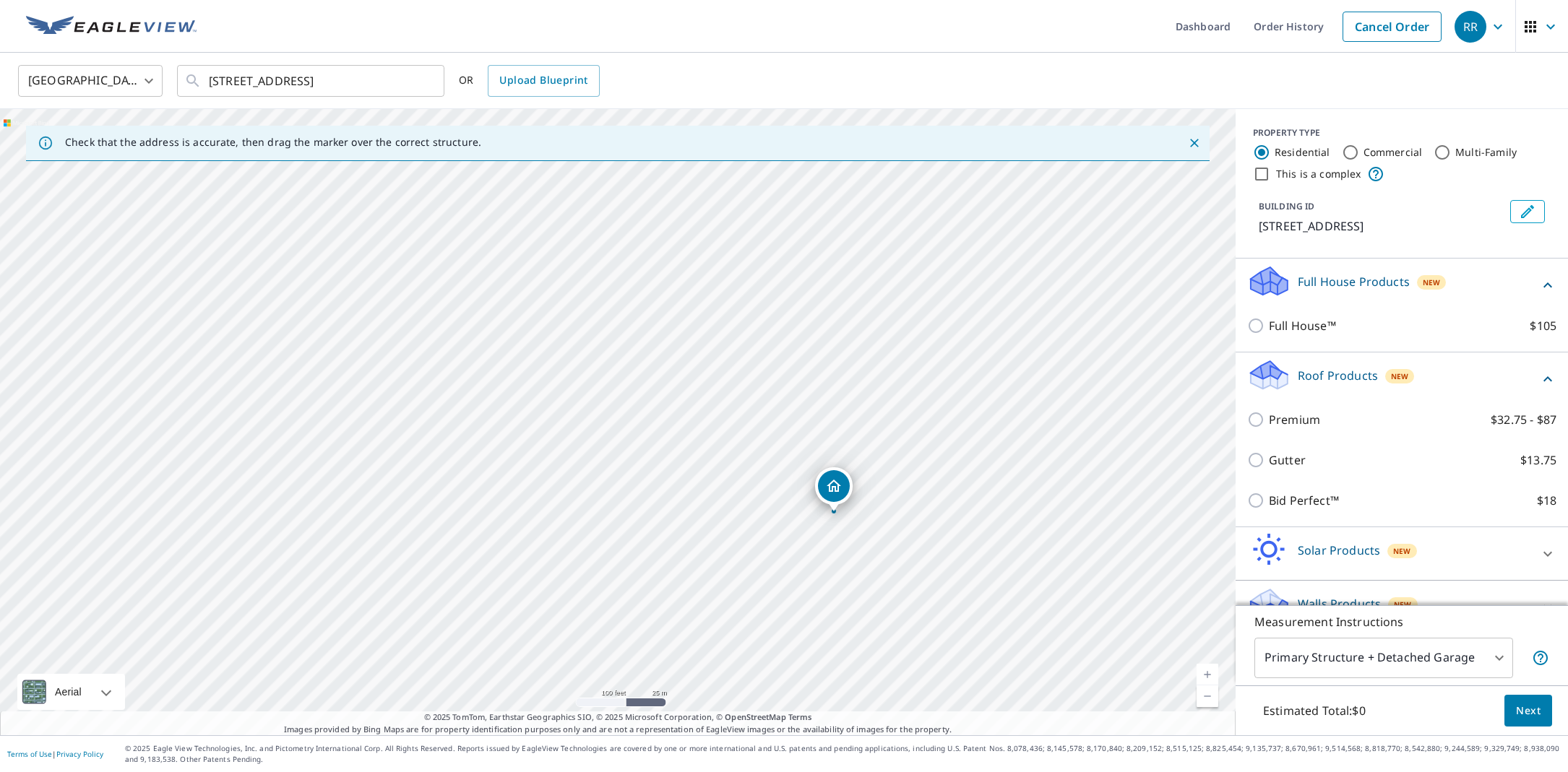
click at [851, 638] on div "[STREET_ADDRESS]" at bounding box center [618, 422] width 1235 height 626
click at [658, 540] on div "[STREET_ADDRESS]" at bounding box center [618, 422] width 1235 height 626
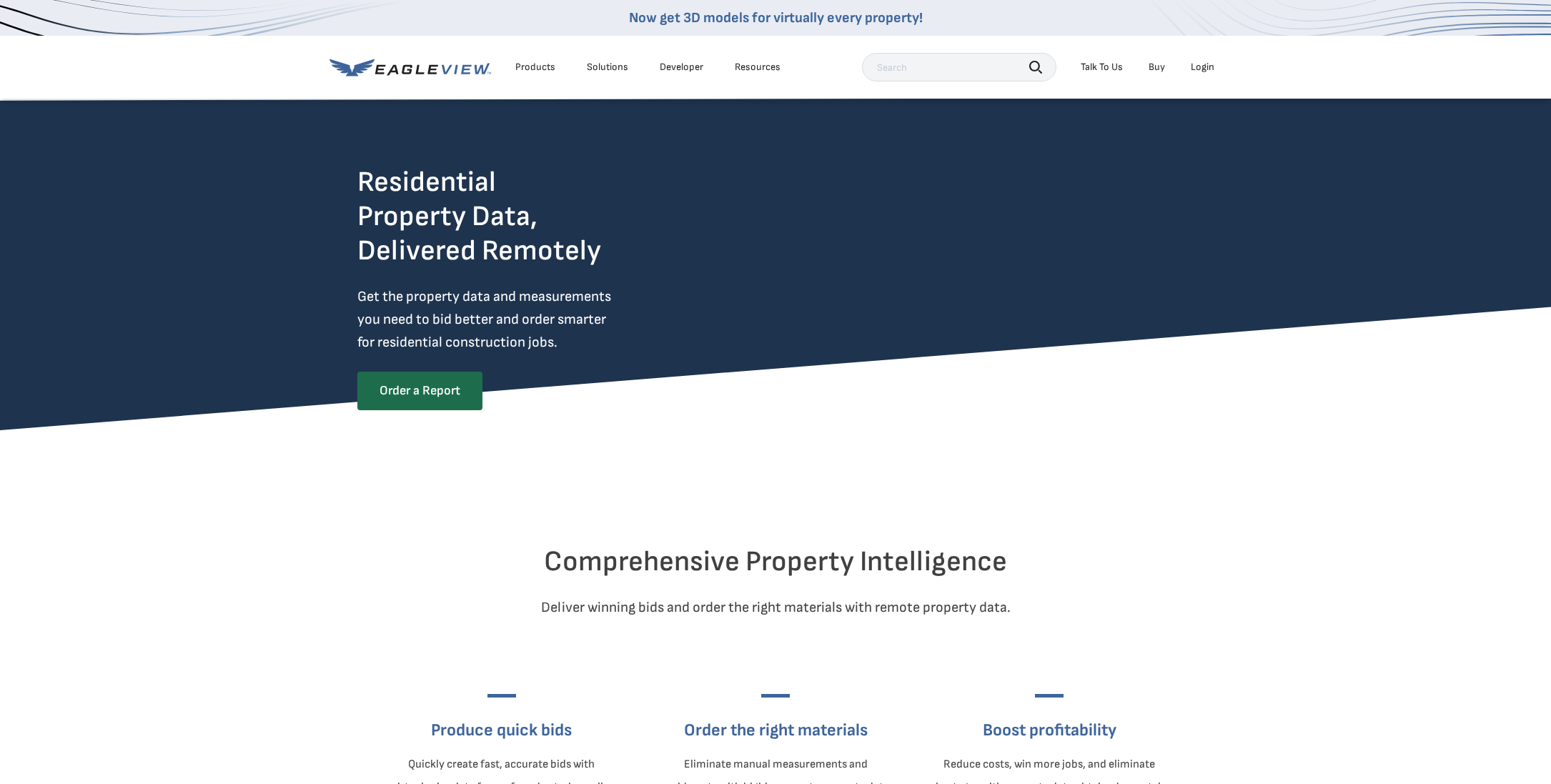
click at [1155, 67] on link "Buy" at bounding box center [1156, 68] width 17 height 13
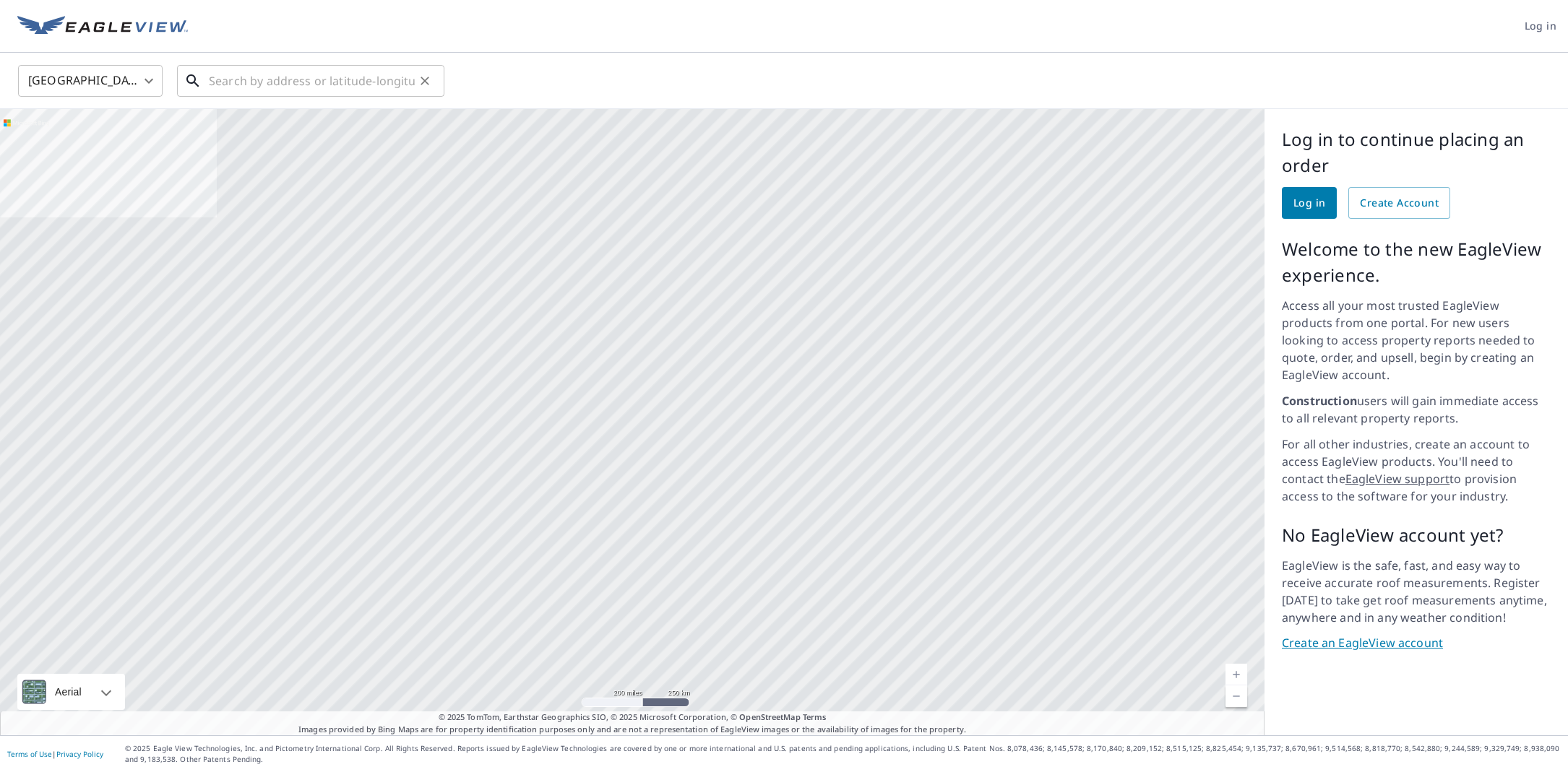
click at [395, 79] on input "text" at bounding box center [311, 81] width 206 height 41
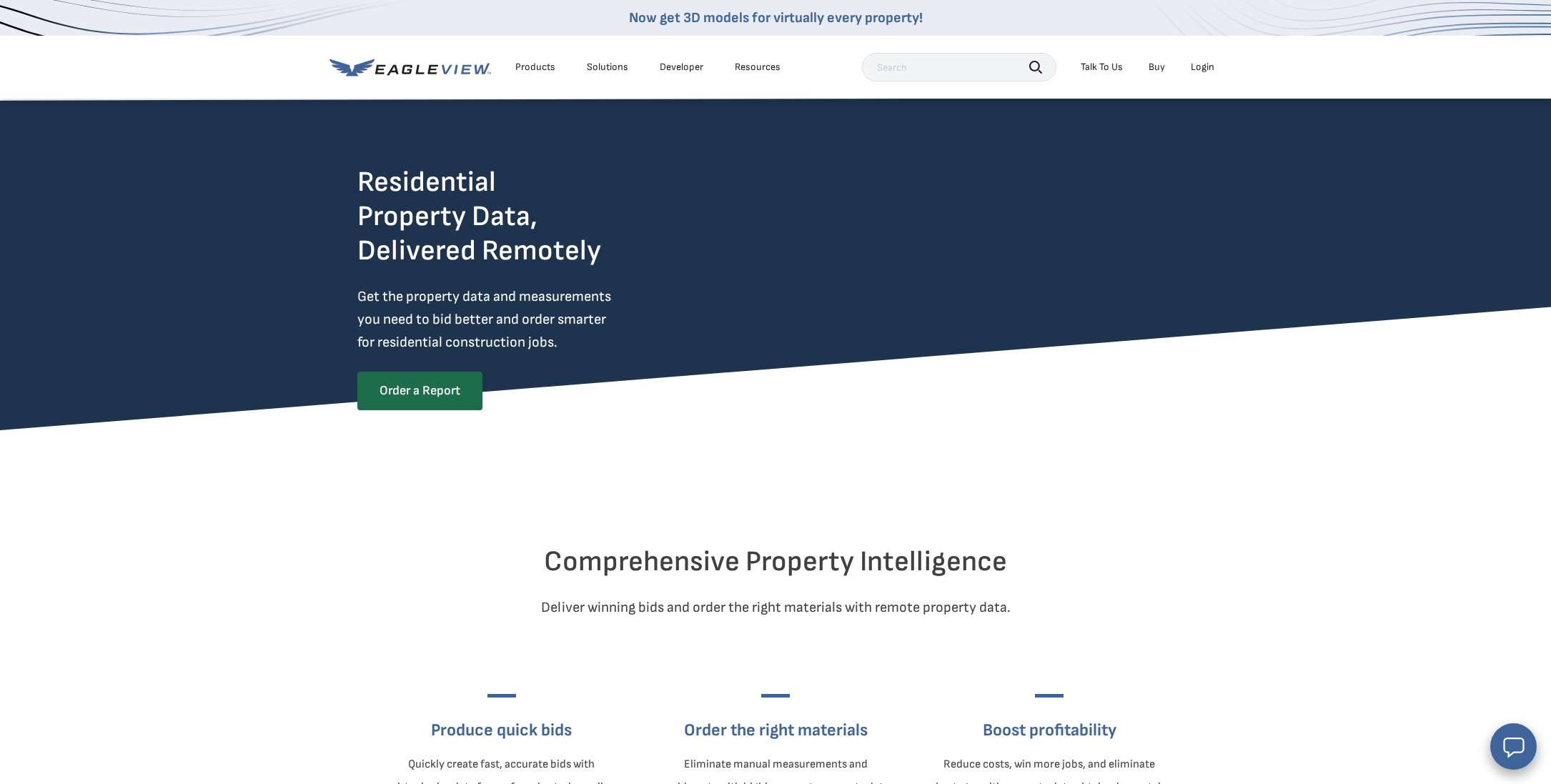
click at [1156, 69] on link "Buy" at bounding box center [1156, 68] width 17 height 13
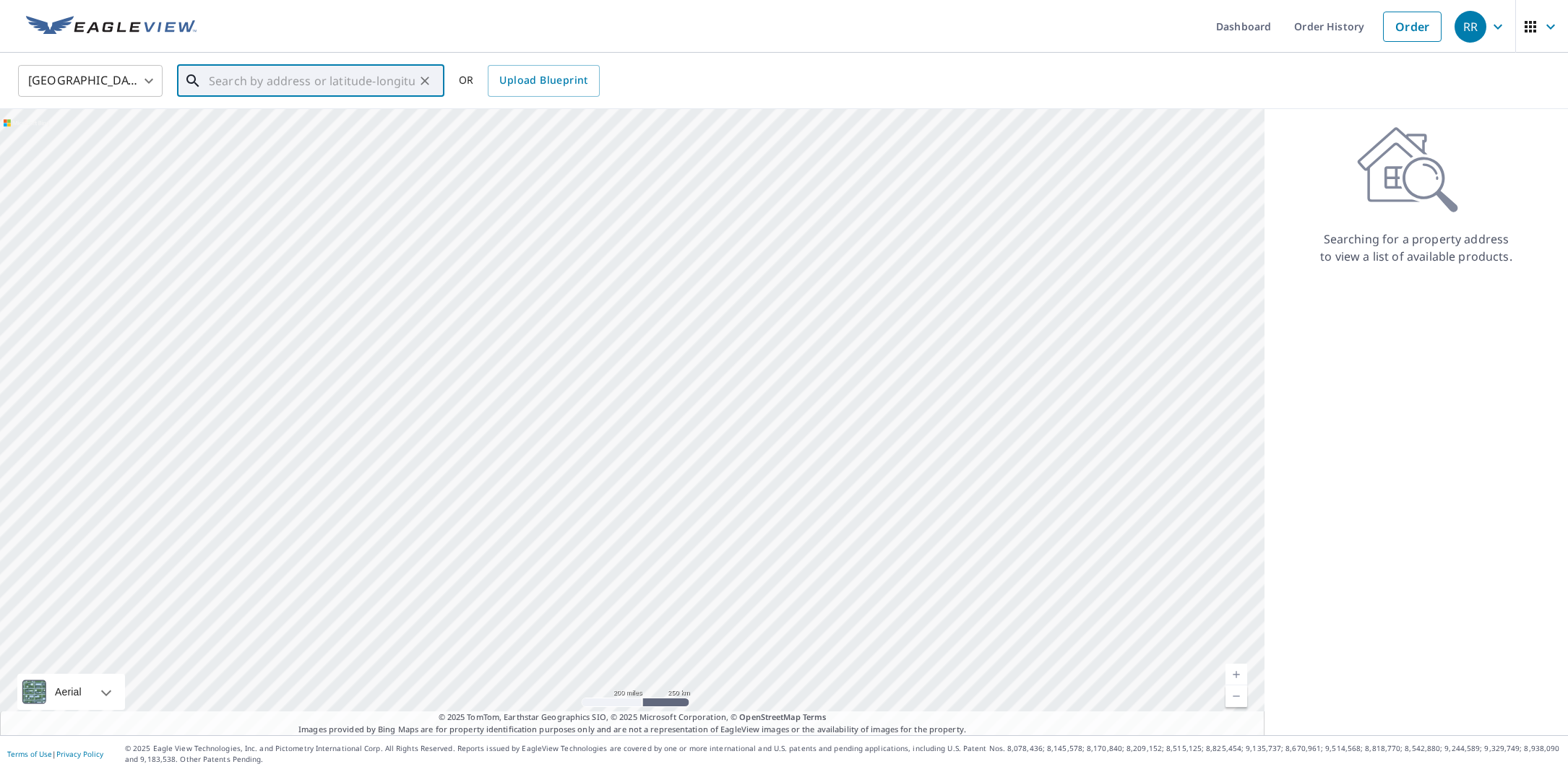
click at [390, 88] on input "text" at bounding box center [311, 81] width 206 height 41
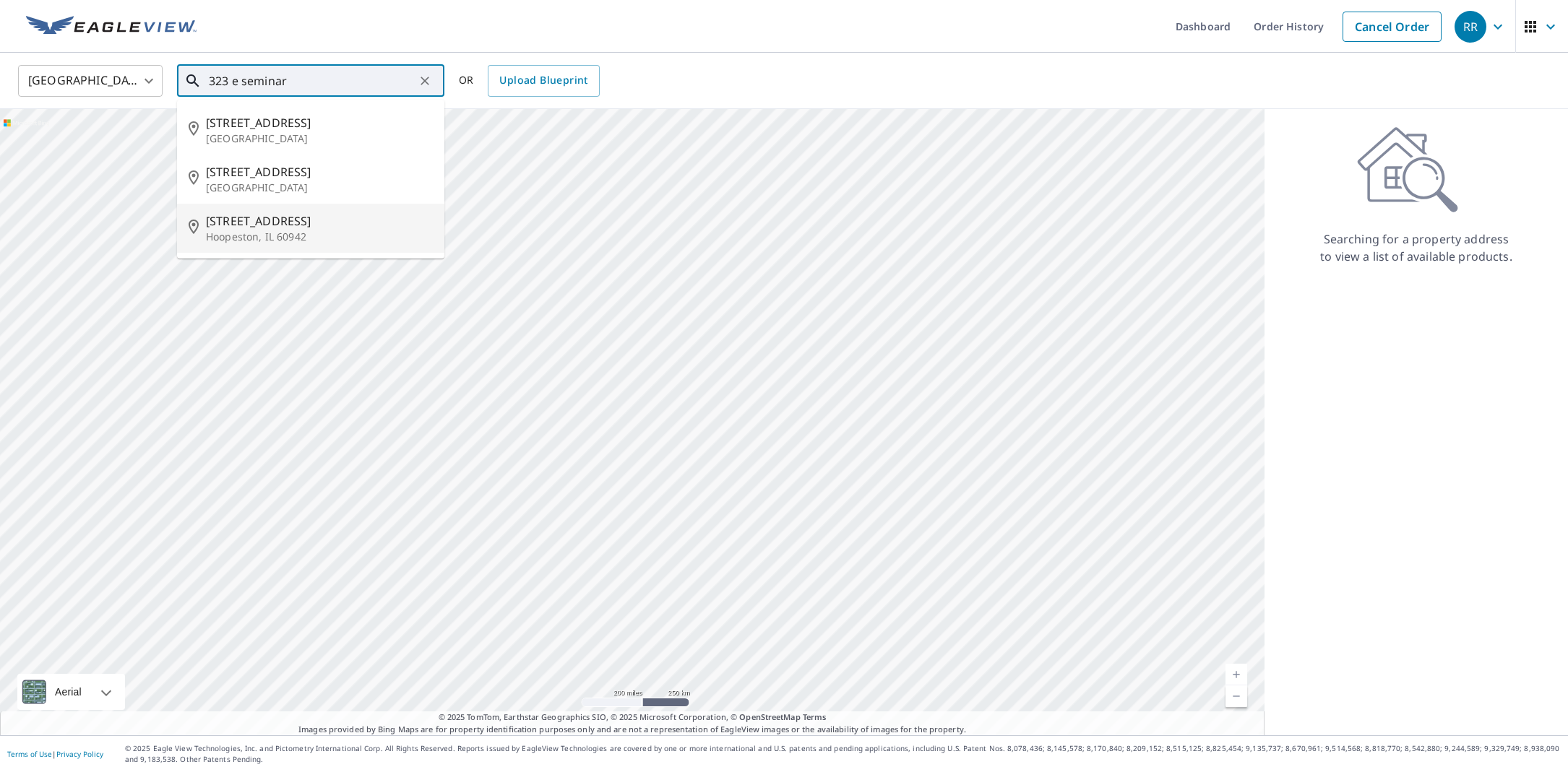
click at [357, 232] on p "Hoopeston, IL 60942" at bounding box center [319, 237] width 227 height 15
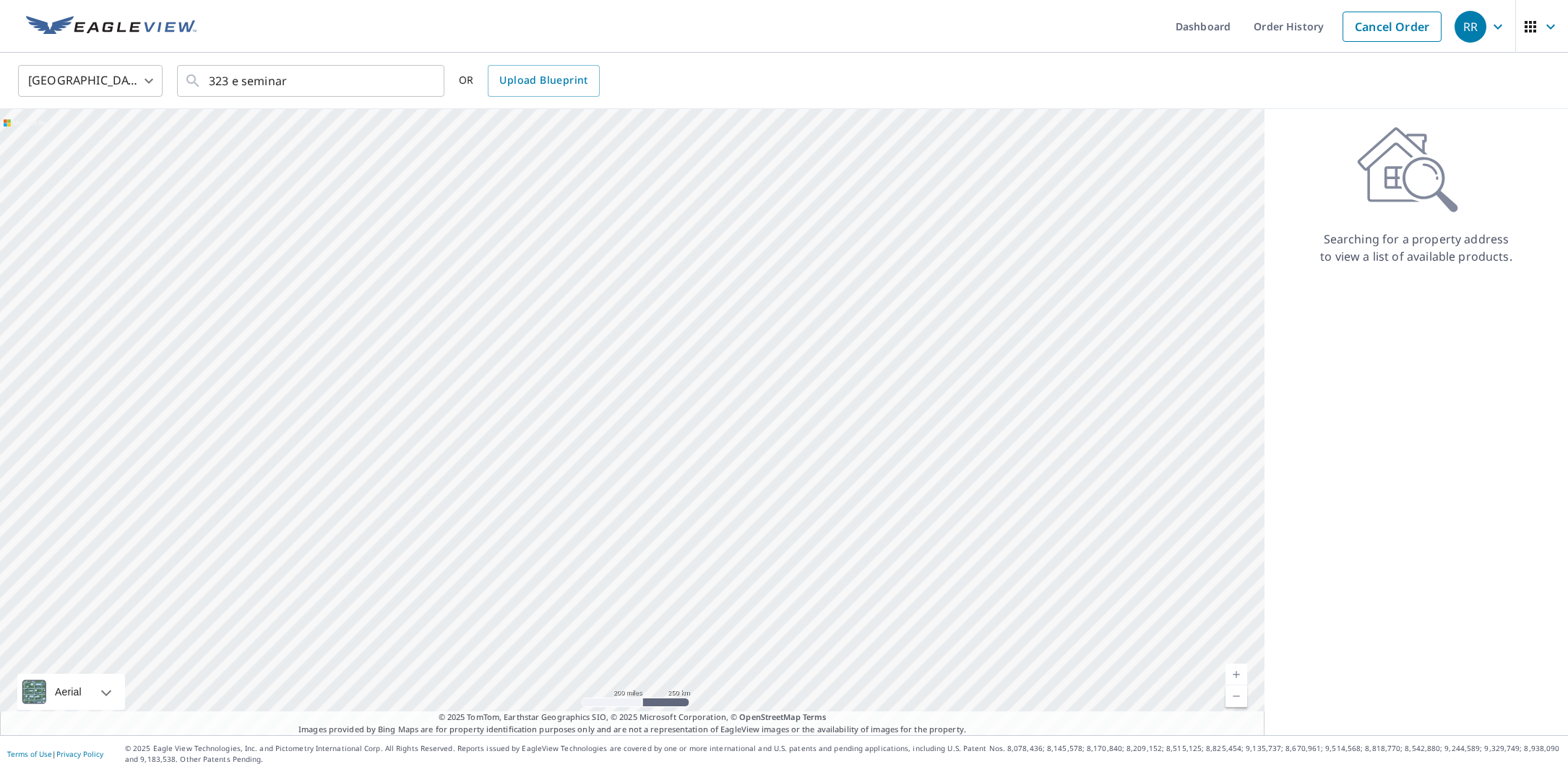
type input "[STREET_ADDRESS]"
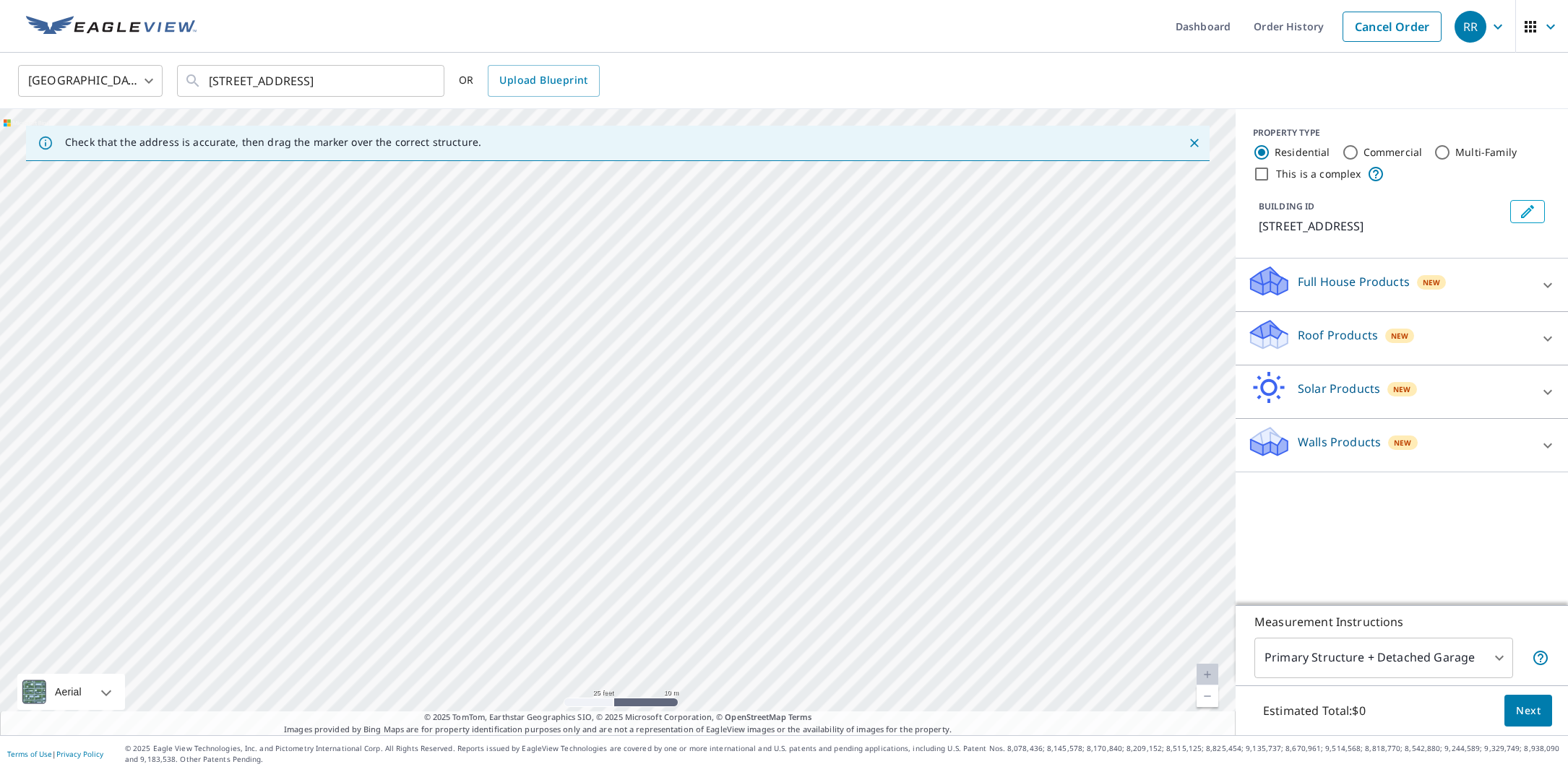
drag, startPoint x: 510, startPoint y: 561, endPoint x: 557, endPoint y: 211, distance: 353.1
click at [556, 211] on div "[STREET_ADDRESS]" at bounding box center [618, 422] width 1235 height 626
click at [563, 317] on div "[STREET_ADDRESS]" at bounding box center [618, 422] width 1235 height 626
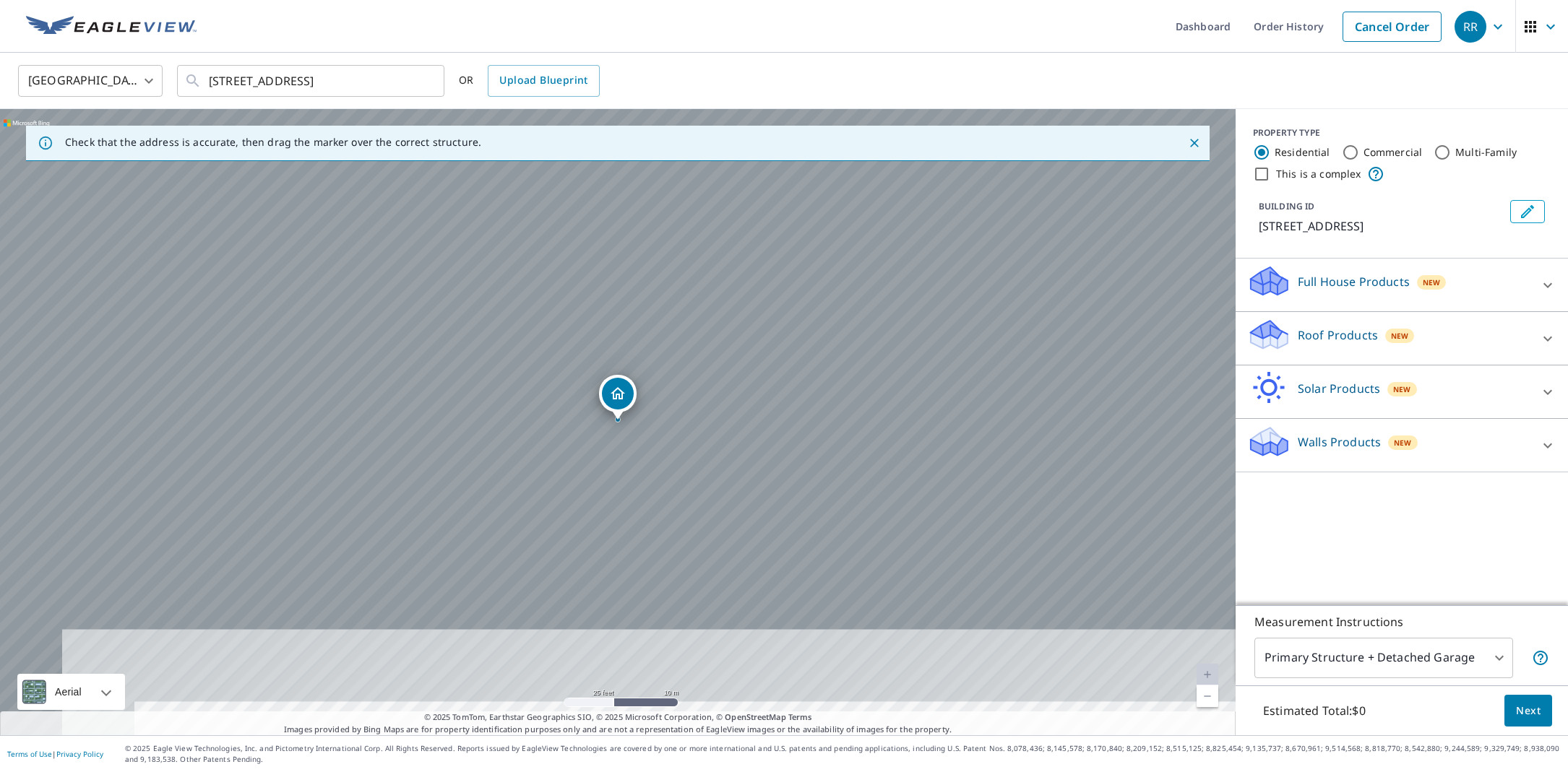
click at [563, 317] on div "[STREET_ADDRESS]" at bounding box center [618, 422] width 1235 height 626
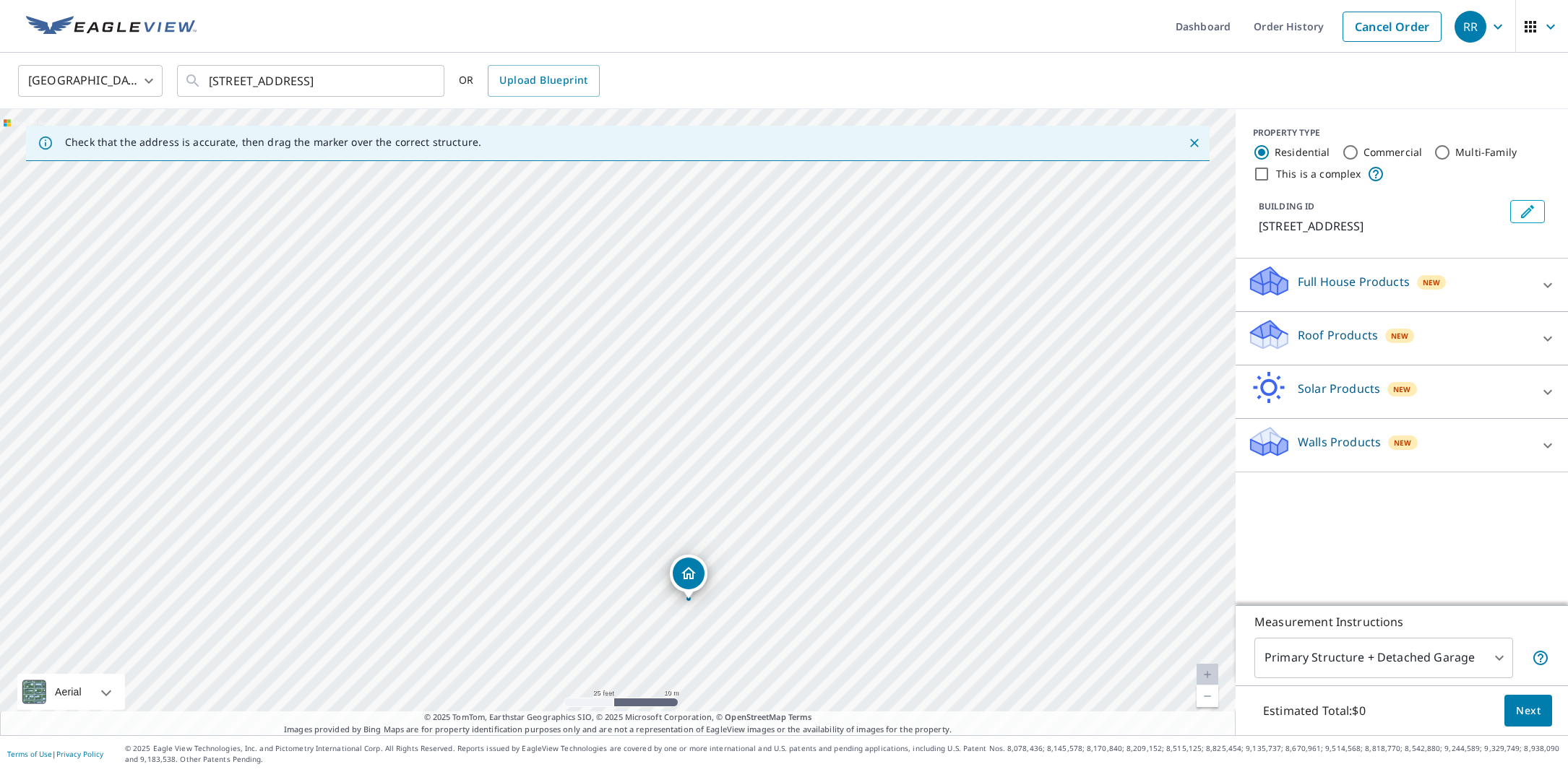
drag, startPoint x: 621, startPoint y: 398, endPoint x: 693, endPoint y: 574, distance: 190.2
drag, startPoint x: 639, startPoint y: 540, endPoint x: 677, endPoint y: 320, distance: 223.3
click at [677, 320] on div "[STREET_ADDRESS]" at bounding box center [618, 422] width 1235 height 626
drag, startPoint x: 652, startPoint y: 178, endPoint x: 656, endPoint y: 486, distance: 308.0
click at [1371, 337] on p "Roof Products" at bounding box center [1338, 335] width 80 height 17
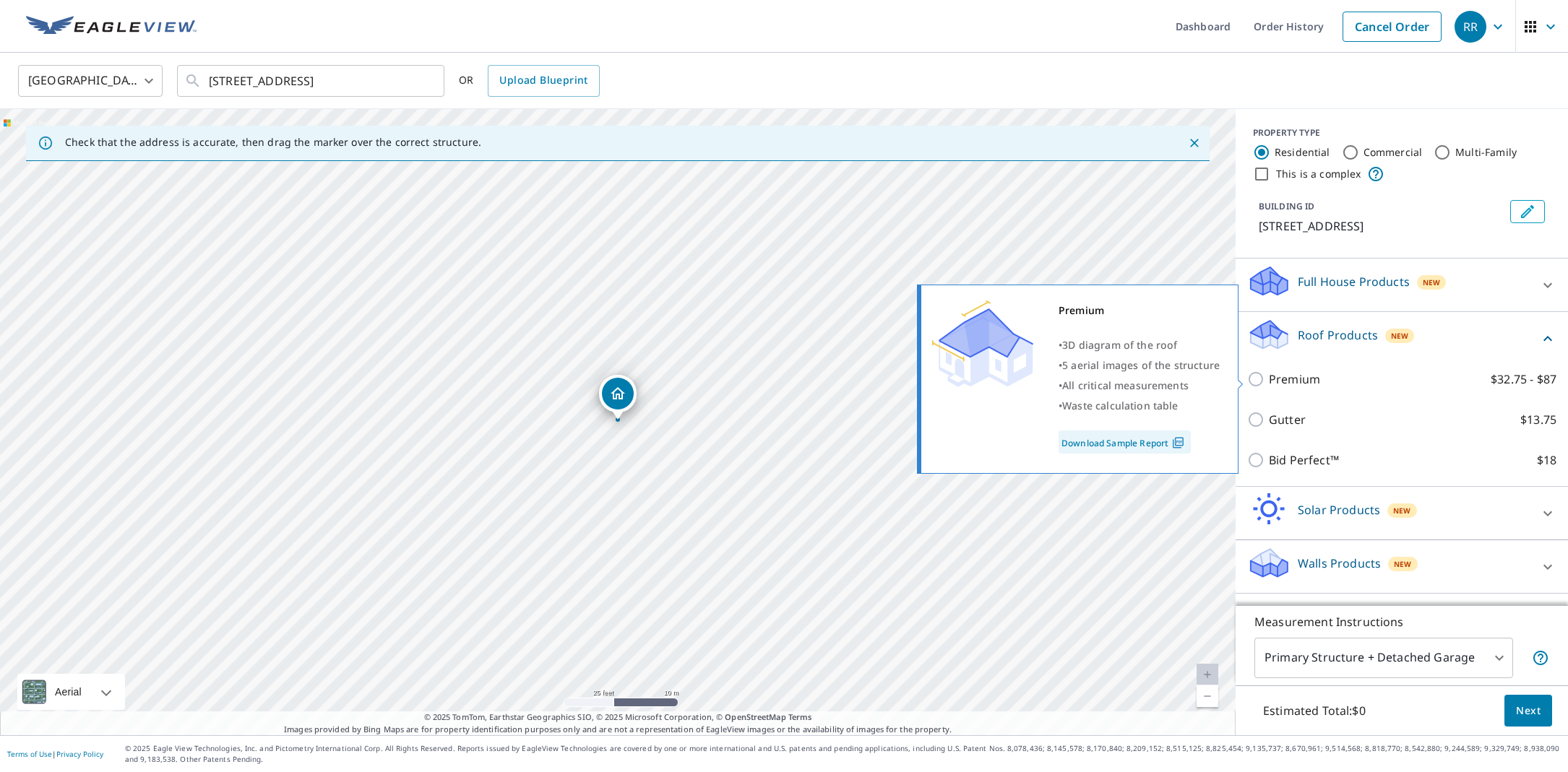
click at [1256, 381] on input "Premium $32.75 - $87" at bounding box center [1258, 379] width 22 height 17
checkbox input "true"
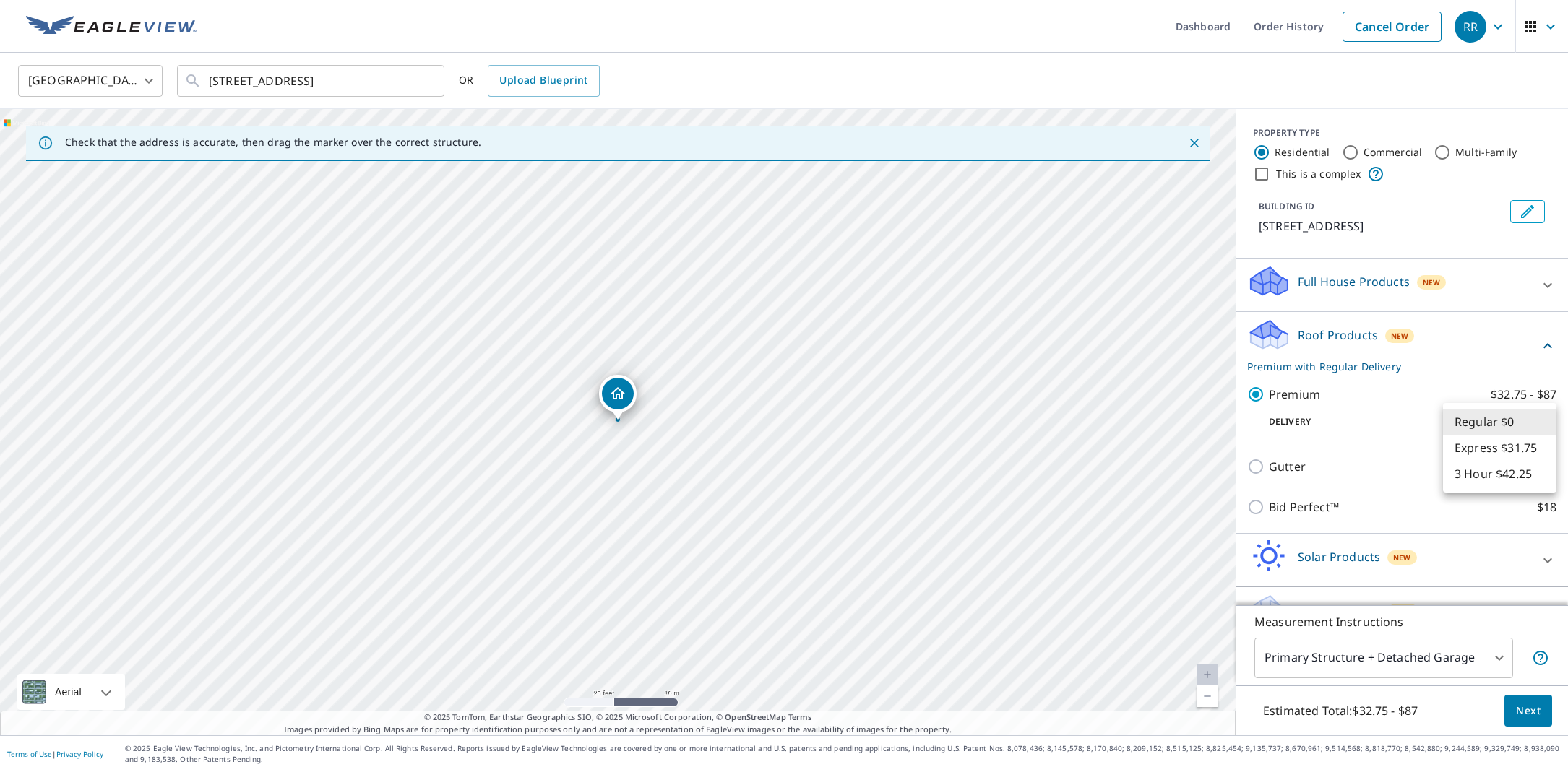
click at [1537, 420] on body "RR RR Dashboard Order History Cancel Order RR [GEOGRAPHIC_DATA] US ​ [STREET_AD…" at bounding box center [784, 386] width 1568 height 772
click at [1505, 476] on li "3 Hour $42.25" at bounding box center [1500, 474] width 113 height 26
type input "7"
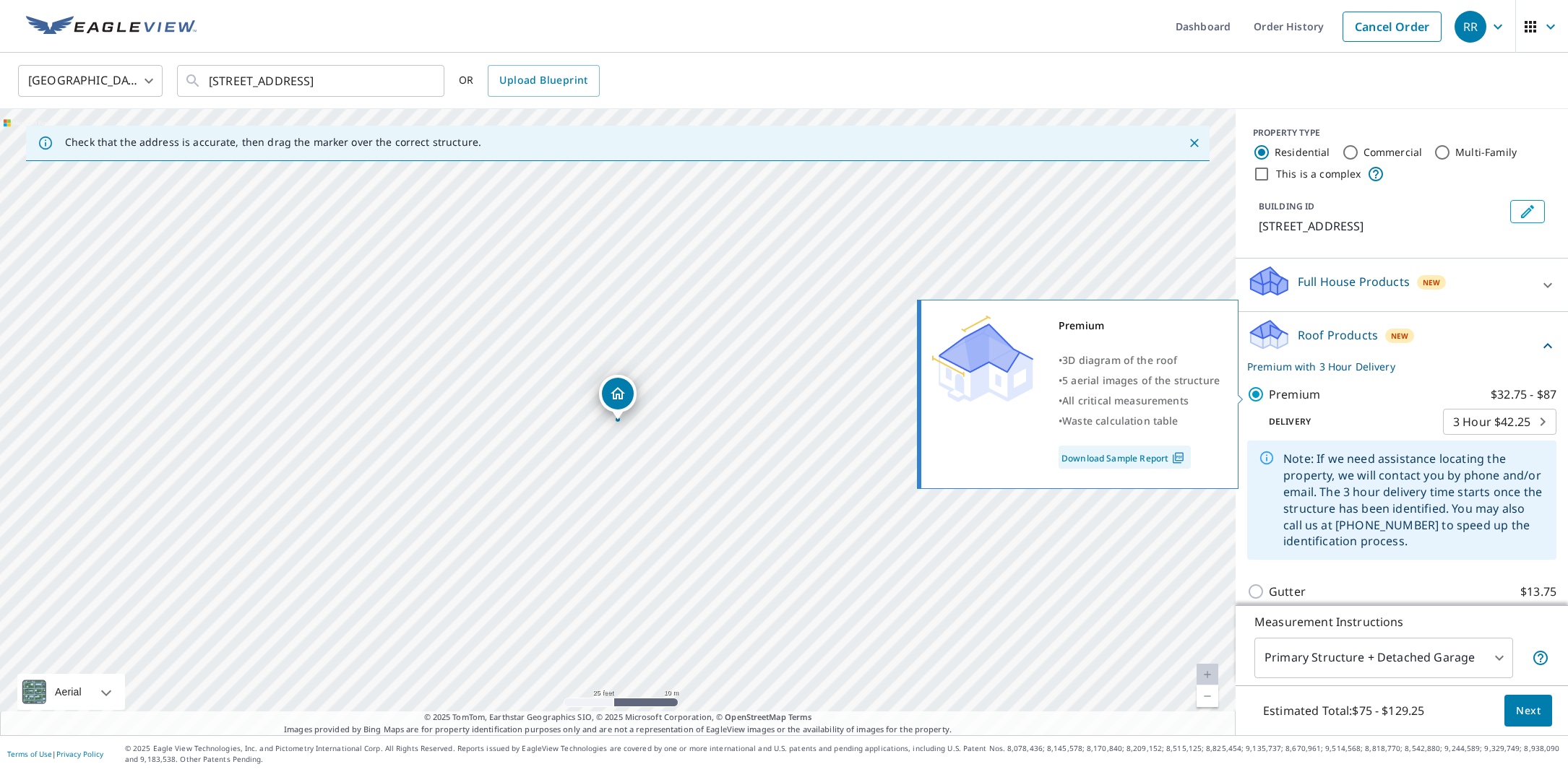
click at [1522, 393] on p "$32.75 - $87" at bounding box center [1523, 394] width 65 height 17
click at [1269, 393] on input "Premium $32.75 - $87" at bounding box center [1258, 394] width 22 height 17
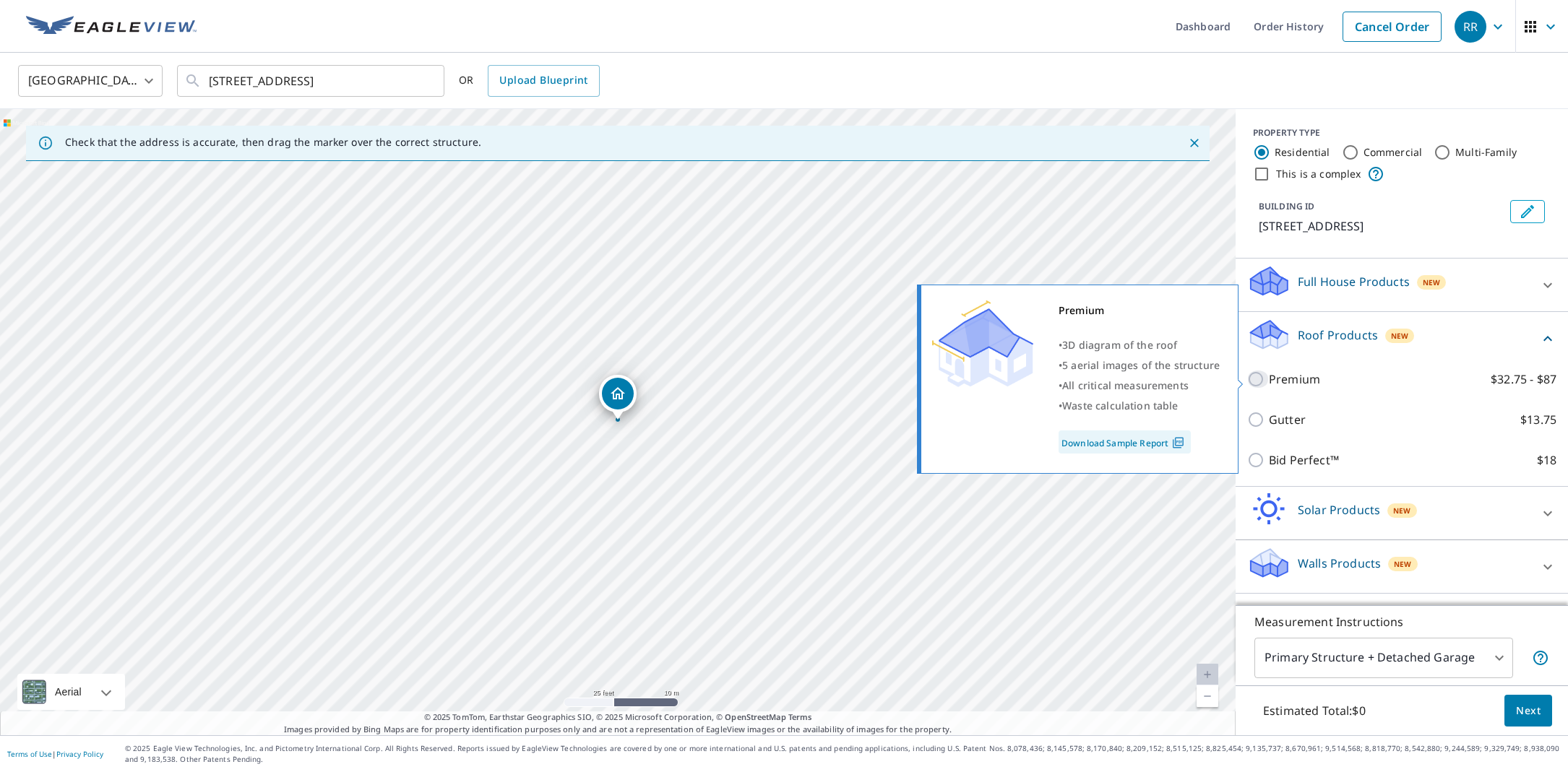
click at [1258, 381] on input "Premium $32.75 - $87" at bounding box center [1258, 379] width 22 height 17
checkbox input "true"
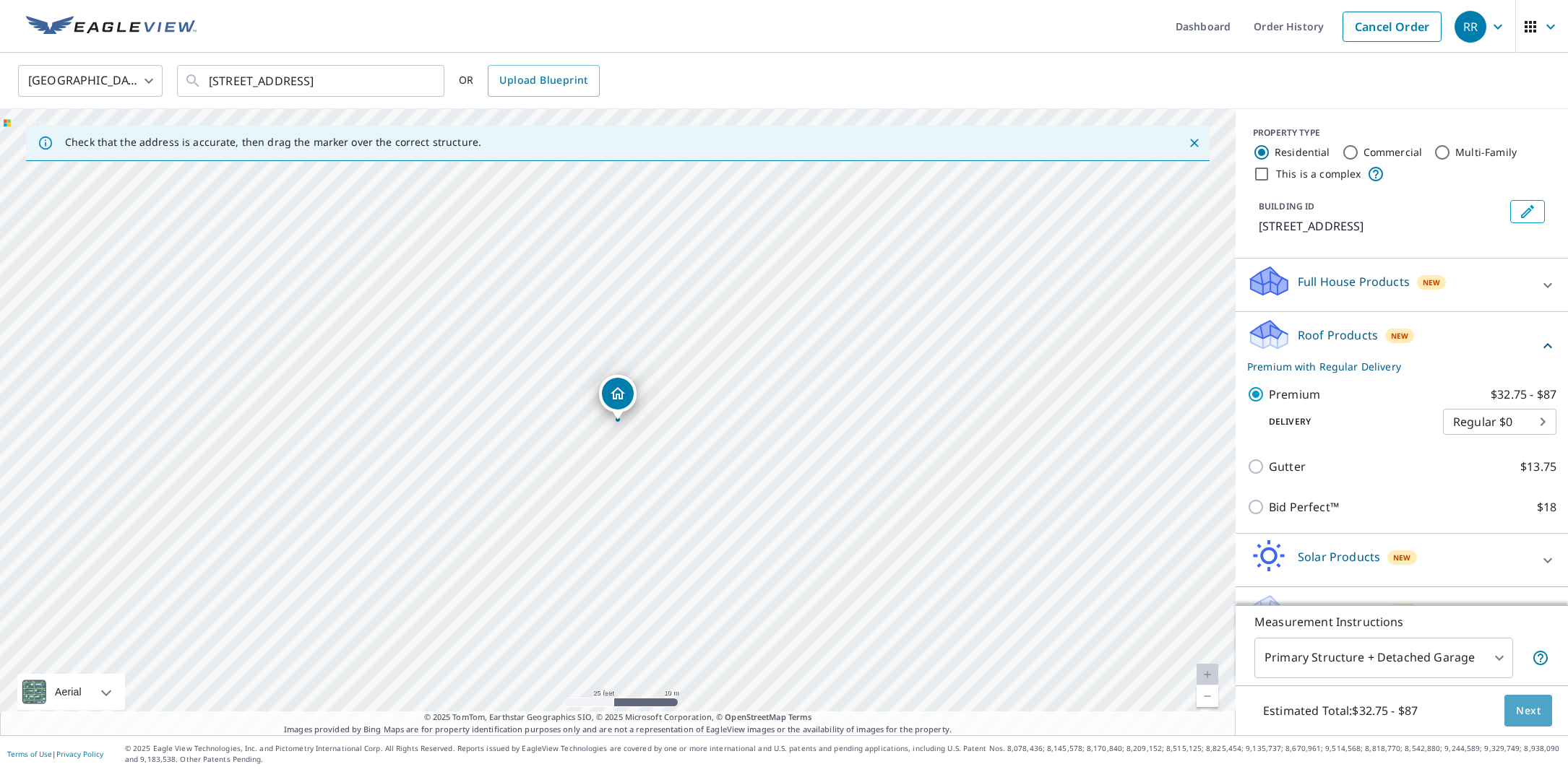
click at [1523, 708] on span "Next" at bounding box center [1528, 710] width 25 height 18
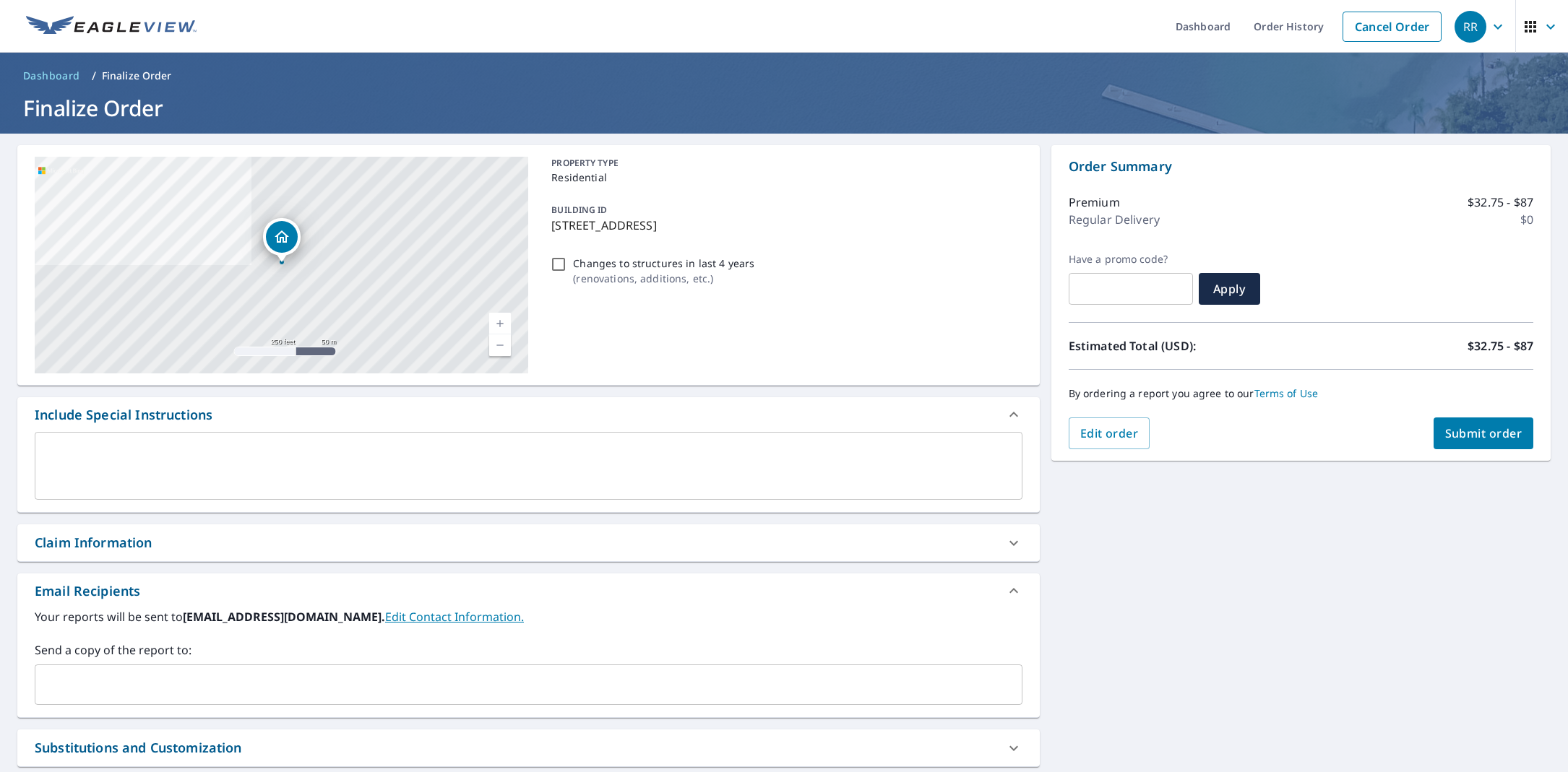
scroll to position [2, 0]
